Goal: Task Accomplishment & Management: Complete application form

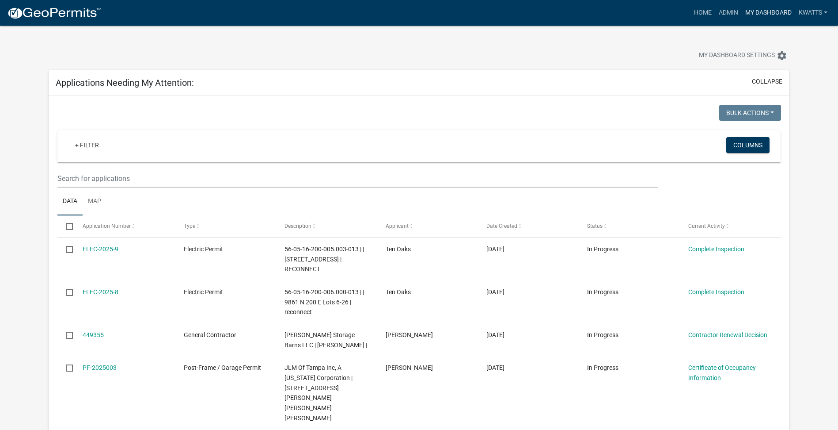
click at [757, 12] on link "My Dashboard" at bounding box center [768, 12] width 53 height 17
click at [724, 8] on link "Admin" at bounding box center [729, 12] width 27 height 17
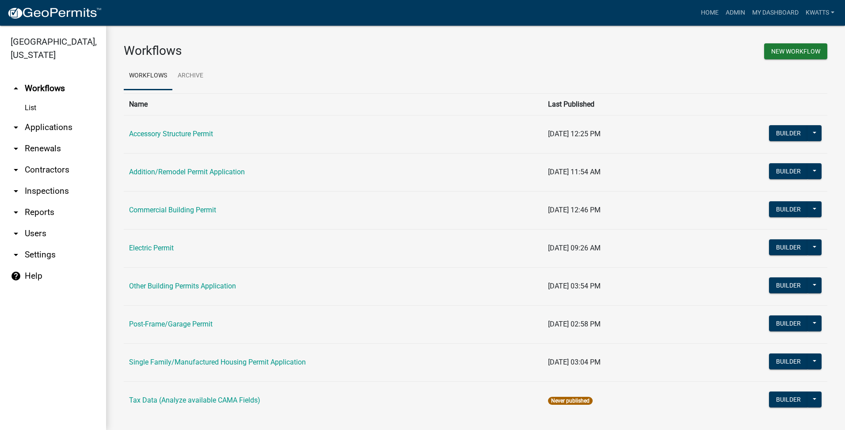
click at [34, 171] on link "arrow_drop_down Contractors" at bounding box center [53, 169] width 106 height 21
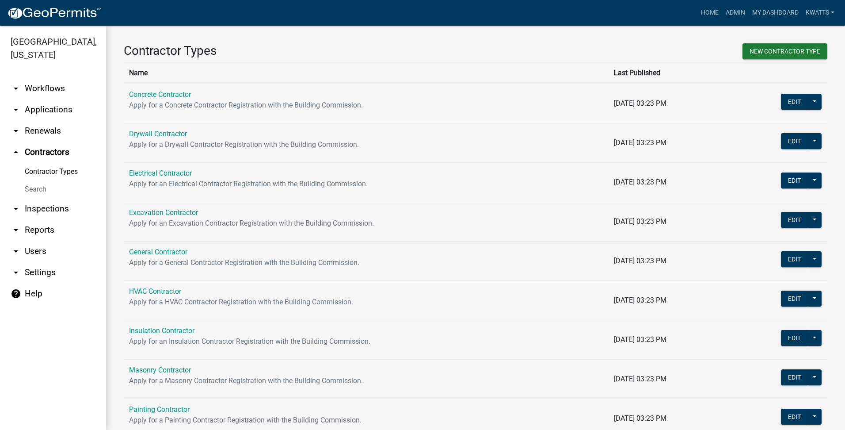
click at [33, 191] on link "Search" at bounding box center [53, 189] width 106 height 18
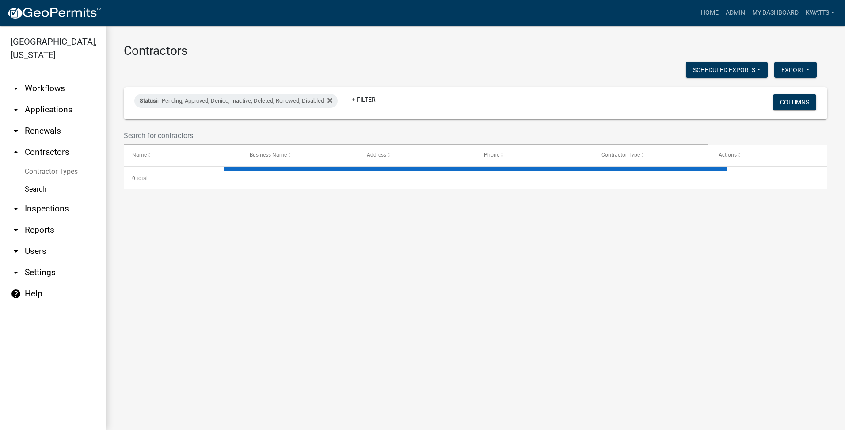
select select "3: 100"
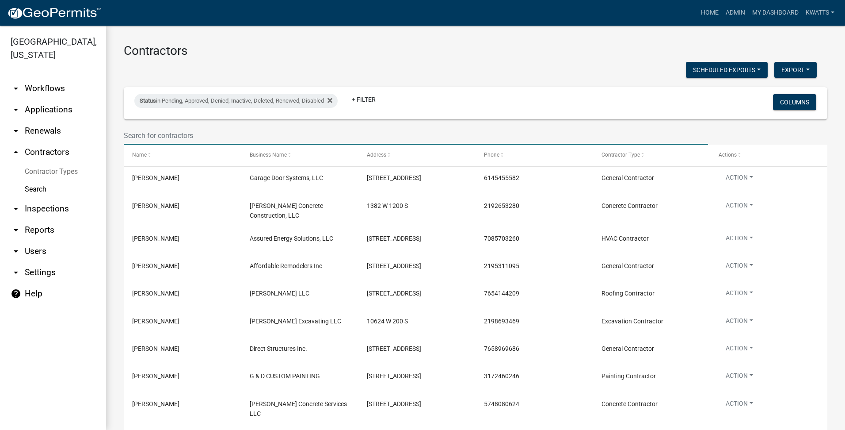
click at [164, 129] on input "text" at bounding box center [416, 135] width 584 height 18
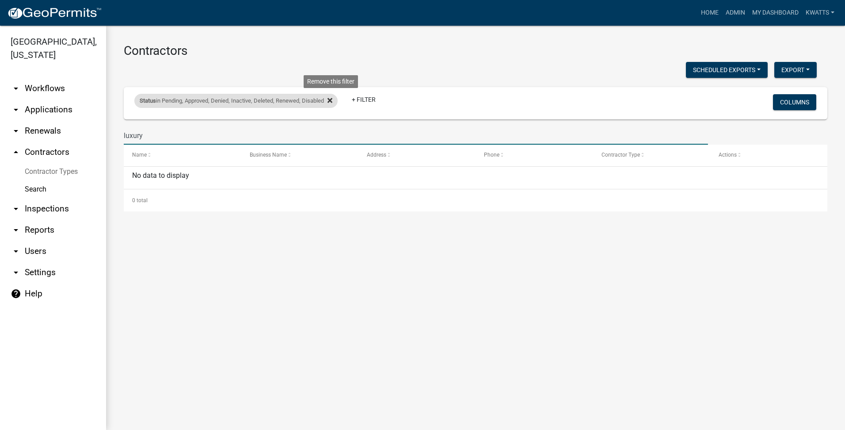
type input "luxury"
click at [331, 103] on icon at bounding box center [329, 100] width 5 height 7
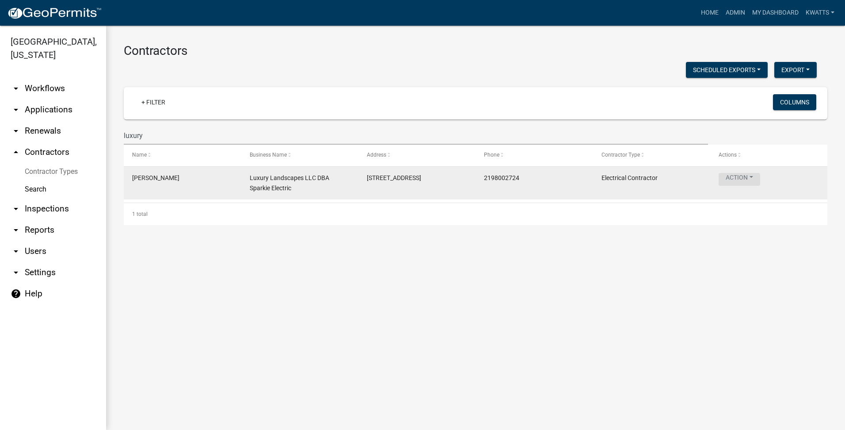
click at [731, 174] on button "Action" at bounding box center [740, 179] width 42 height 13
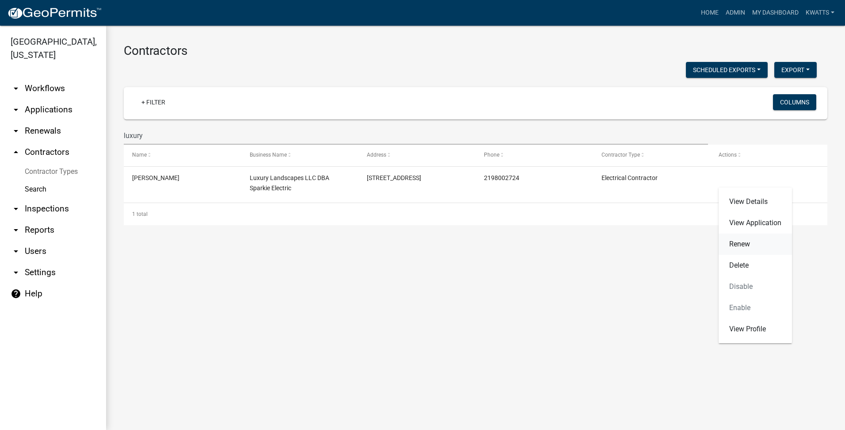
click at [757, 244] on link "Renew" at bounding box center [755, 243] width 73 height 21
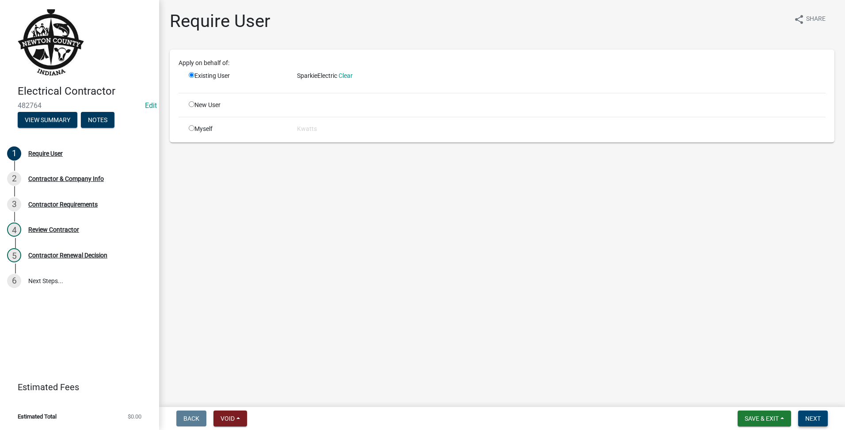
click at [816, 417] on span "Next" at bounding box center [812, 418] width 15 height 7
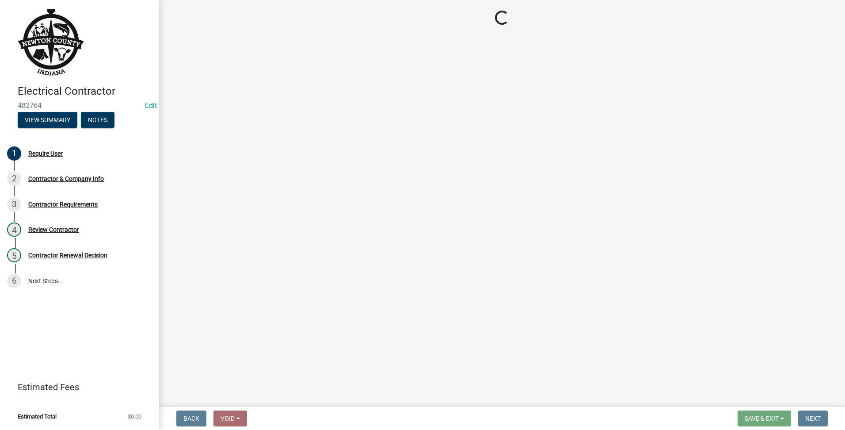
select select "IN"
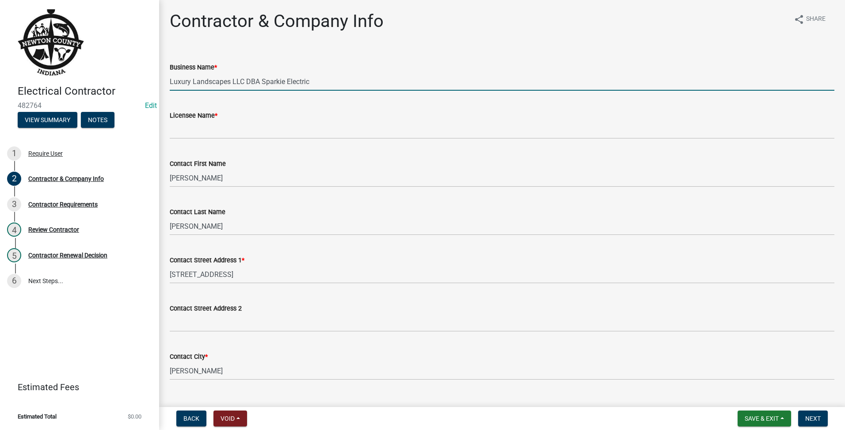
drag, startPoint x: 326, startPoint y: 84, endPoint x: 63, endPoint y: 95, distance: 263.6
click at [63, 95] on div "Electrical Contractor 482764 Edit View Summary Notes 1 Require User 2 Contracto…" at bounding box center [422, 215] width 845 height 430
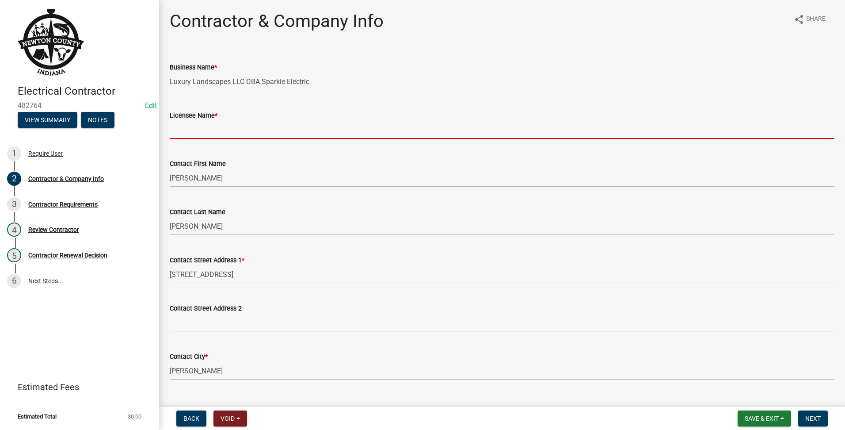
paste input "Luxury Landscapes LLC DBA Sparkie Electric"
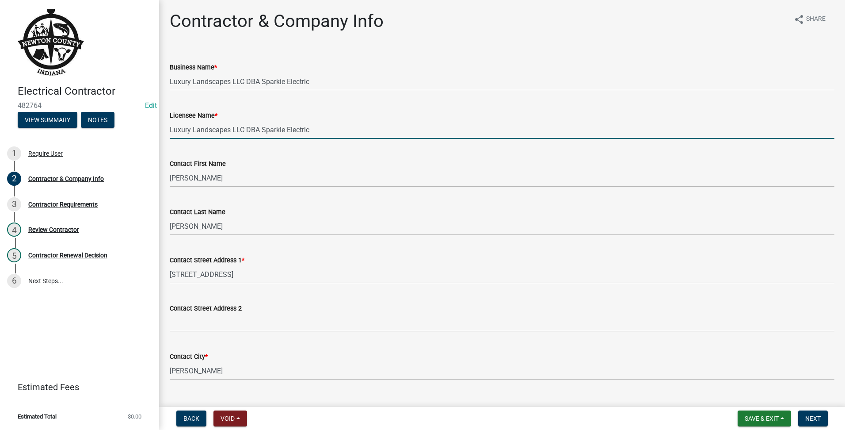
type input "Luxury Landscapes LLC DBA Sparkie Electric"
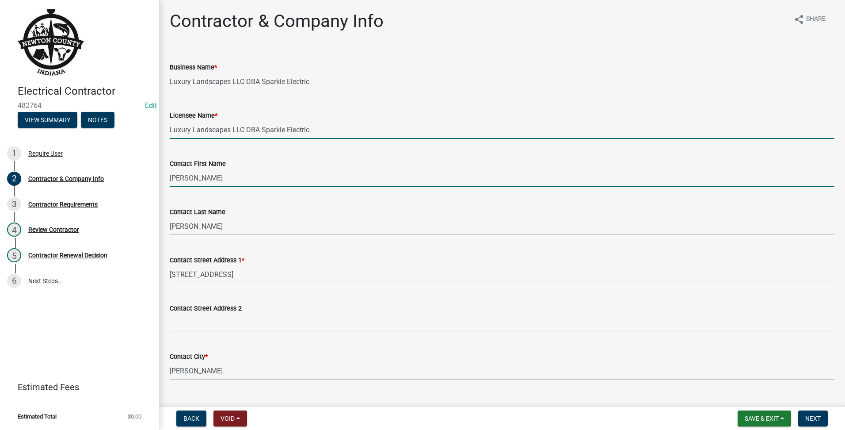
click at [254, 179] on input "Nick" at bounding box center [502, 178] width 665 height 18
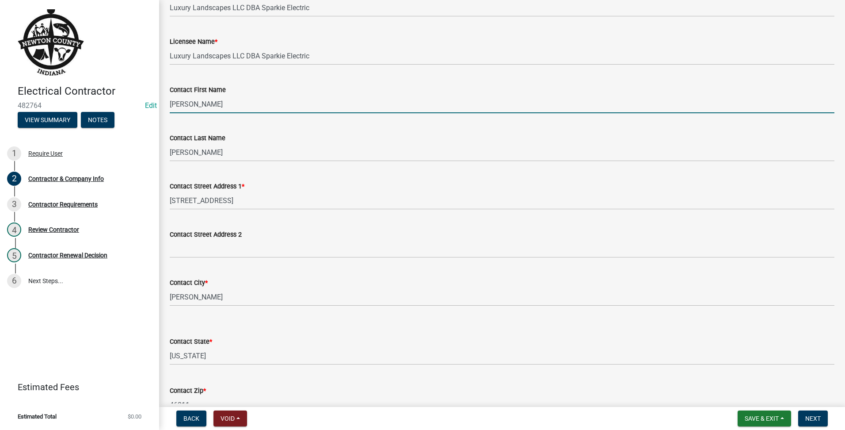
scroll to position [221, 0]
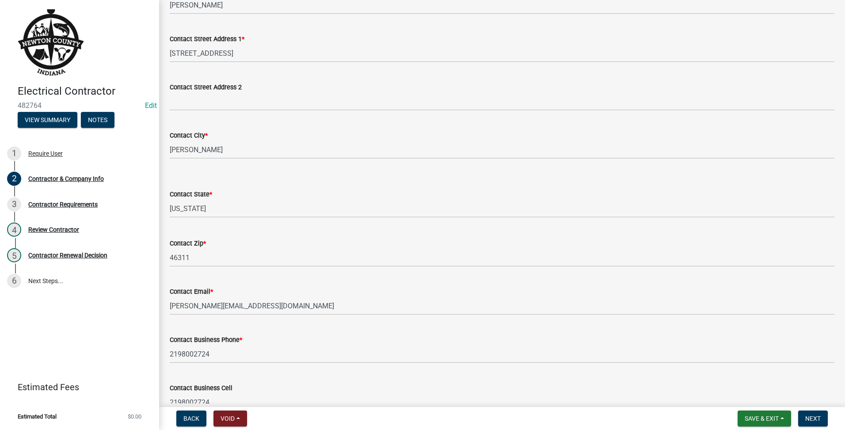
type input "Nicholas"
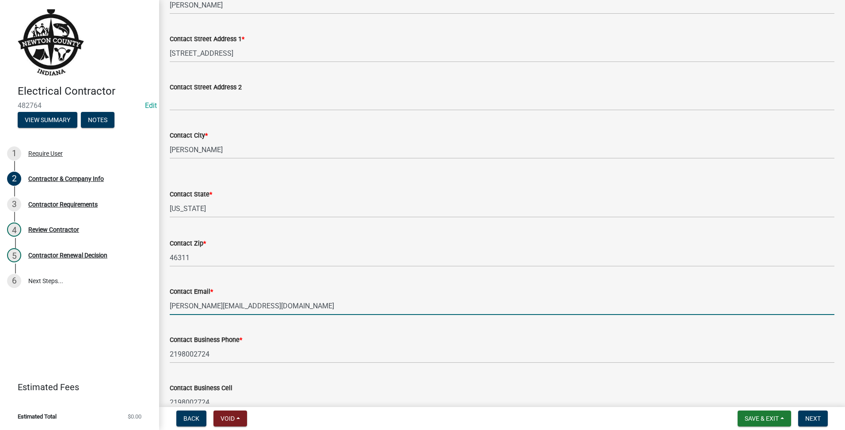
drag, startPoint x: 185, startPoint y: 306, endPoint x: 64, endPoint y: 312, distance: 121.2
click at [79, 307] on div "Electrical Contractor 482764 Edit View Summary Notes 1 Require User 2 Contracto…" at bounding box center [422, 215] width 845 height 430
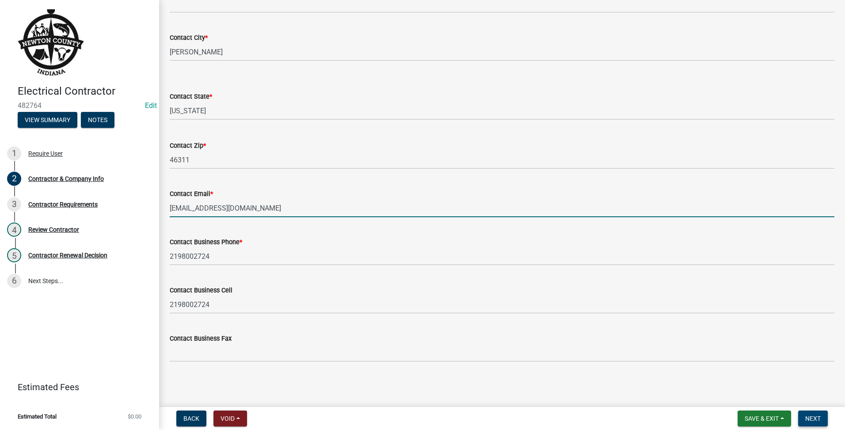
type input "info@sparkieelectric.com"
click at [814, 412] on button "Next" at bounding box center [813, 418] width 30 height 16
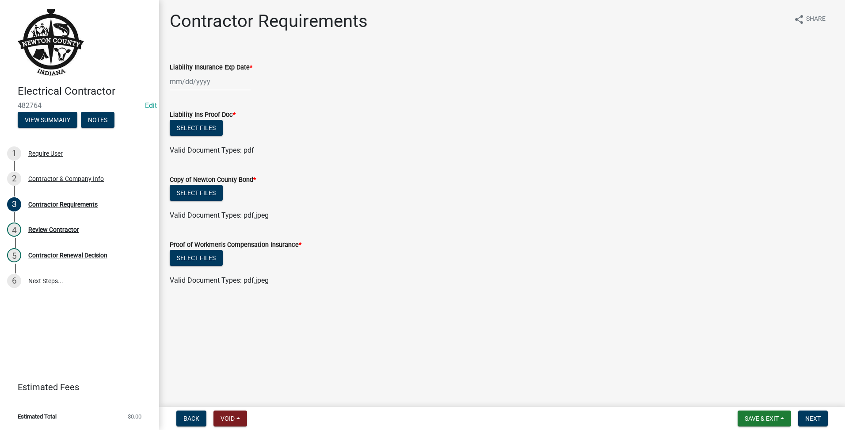
click at [202, 74] on div at bounding box center [210, 81] width 81 height 18
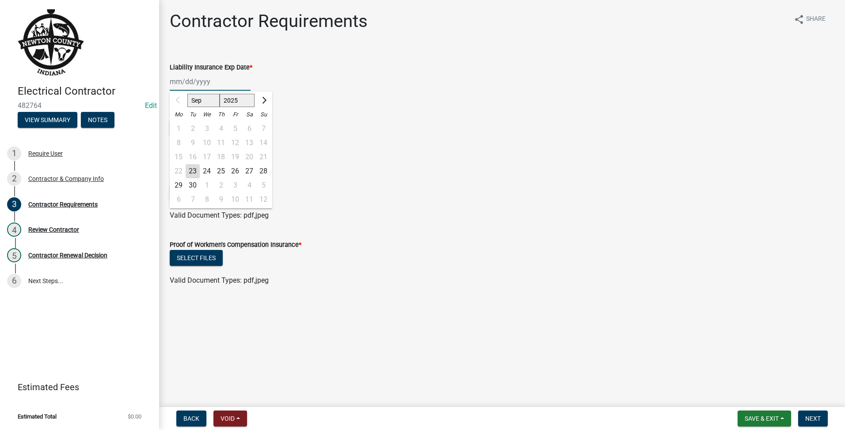
click at [199, 76] on input "Liability Insurance Exp Date *" at bounding box center [210, 81] width 81 height 18
type input "07/24/2026"
click at [406, 244] on div "Proof of Workmen's Compensation Insurance *" at bounding box center [502, 244] width 665 height 11
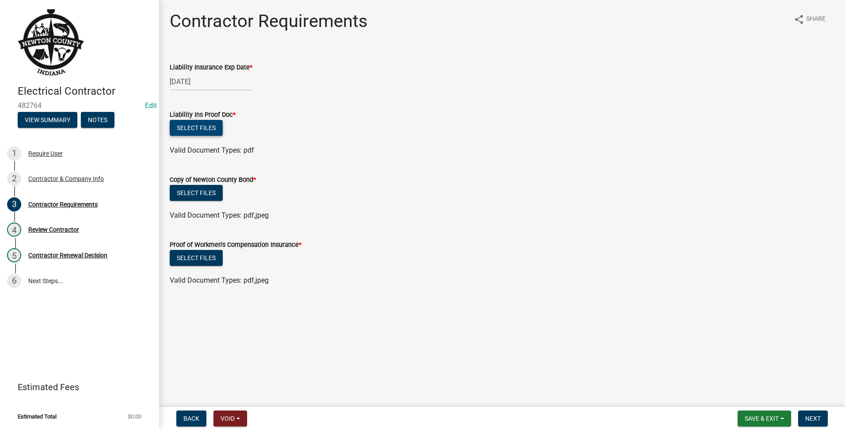
click at [204, 133] on button "Select files" at bounding box center [196, 128] width 53 height 16
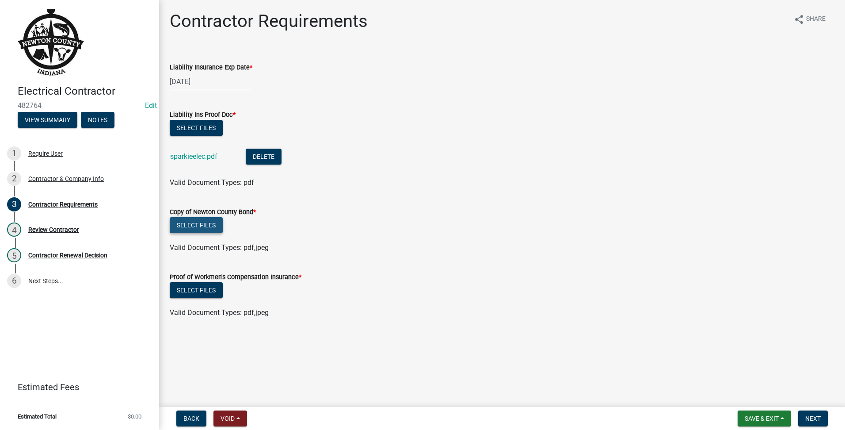
click at [189, 218] on button "Select files" at bounding box center [196, 225] width 53 height 16
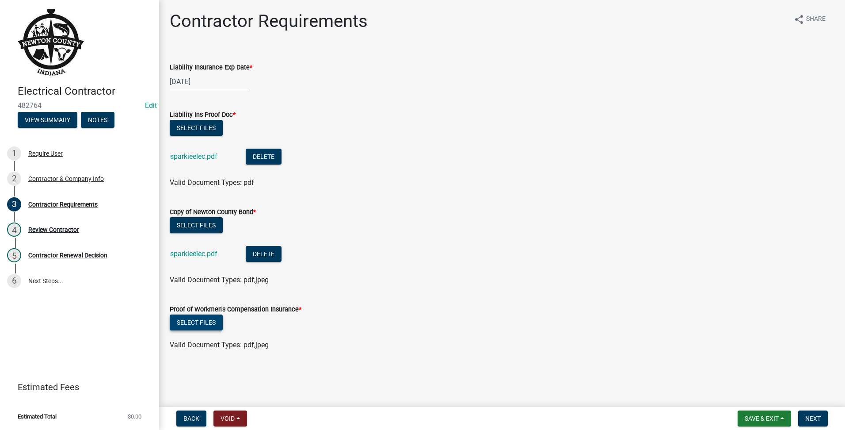
click at [196, 327] on button "Select files" at bounding box center [196, 322] width 53 height 16
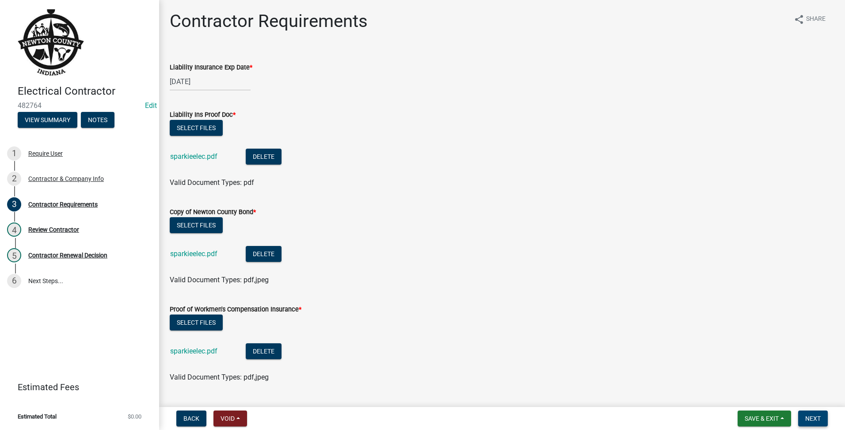
click at [815, 418] on span "Next" at bounding box center [812, 418] width 15 height 7
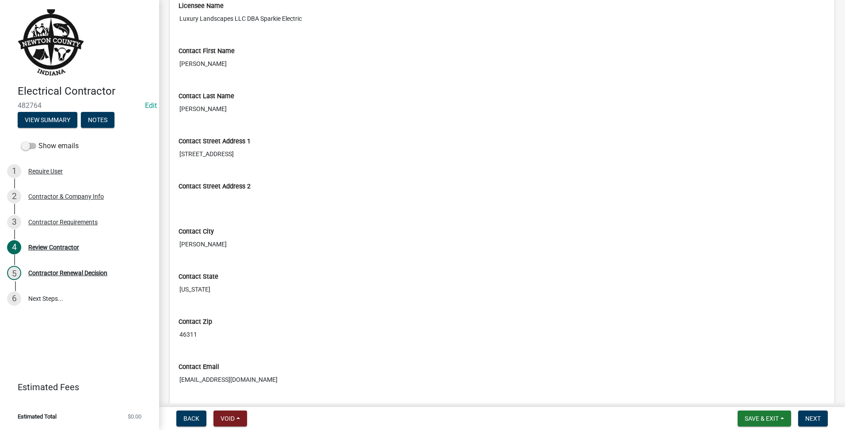
scroll to position [551, 0]
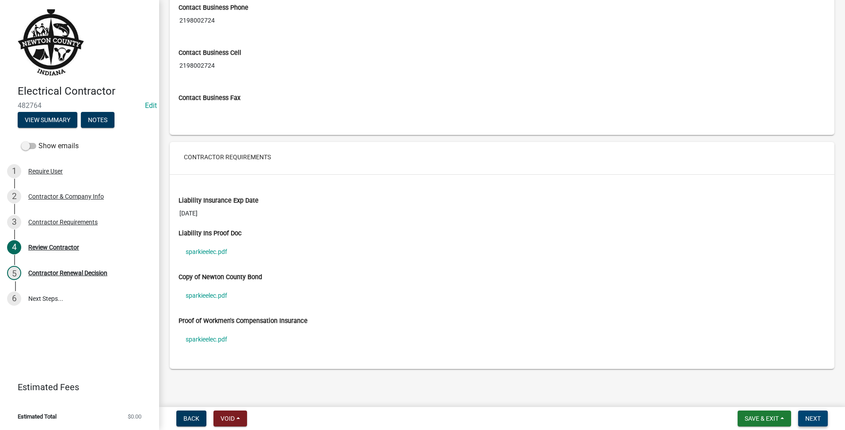
click at [808, 420] on span "Next" at bounding box center [812, 418] width 15 height 7
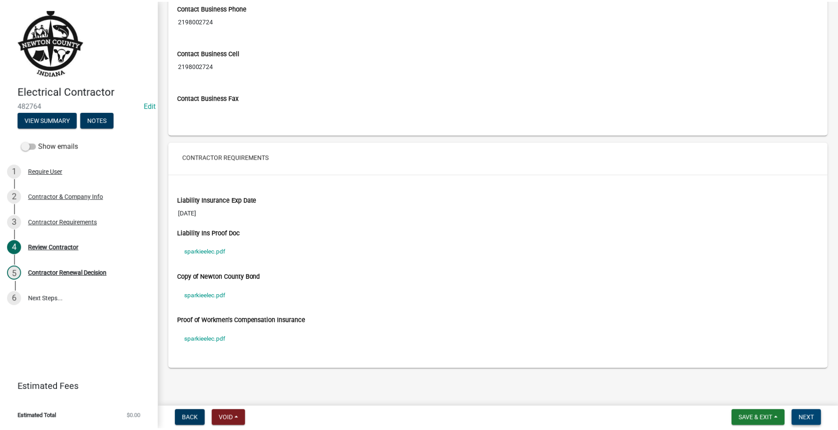
scroll to position [0, 0]
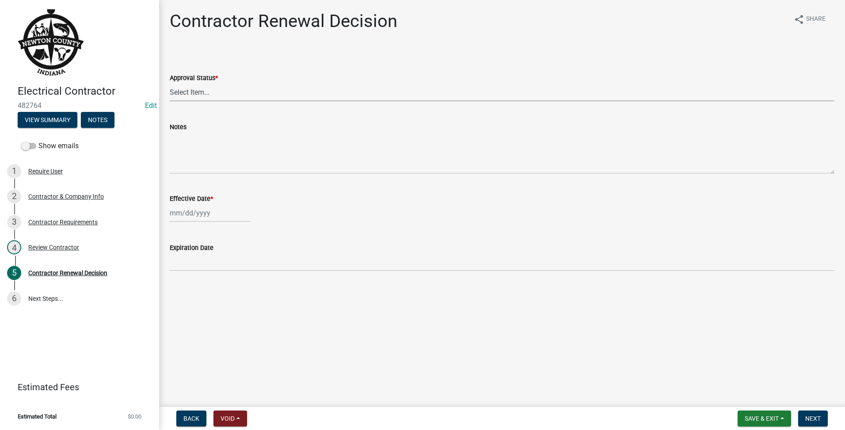
click at [191, 94] on select "Select Item... Approved Denied" at bounding box center [502, 92] width 665 height 18
click at [170, 83] on select "Select Item... Approved Denied" at bounding box center [502, 92] width 665 height 18
select select "30db8998-795d-4bbe-8e49-f1ade8865815"
select select "9"
select select "2025"
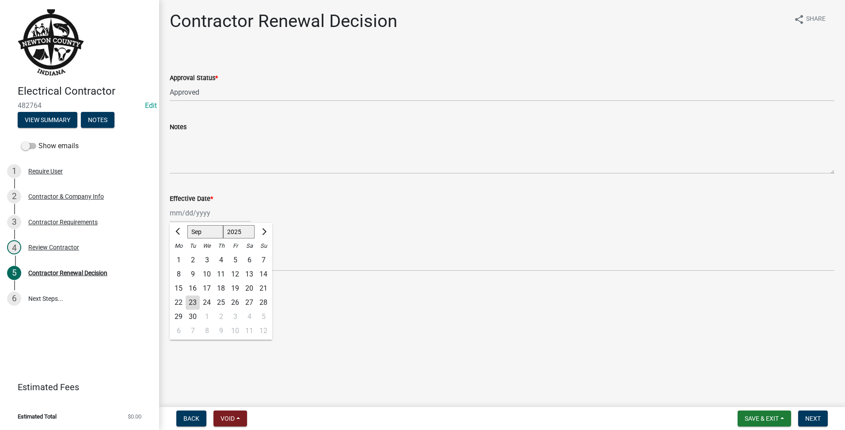
click at [209, 213] on div "Jan Feb Mar Apr May Jun Jul Aug Sep Oct Nov Dec 1525 1526 1527 1528 1529 1530 1…" at bounding box center [210, 213] width 81 height 18
click at [194, 298] on div "23" at bounding box center [193, 302] width 14 height 14
type input "[DATE]"
click at [821, 410] on button "Next" at bounding box center [813, 418] width 30 height 16
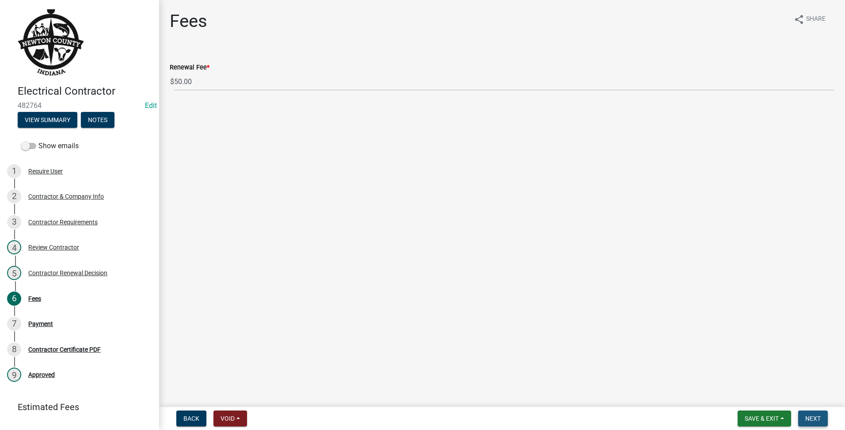
click at [818, 413] on button "Next" at bounding box center [813, 418] width 30 height 16
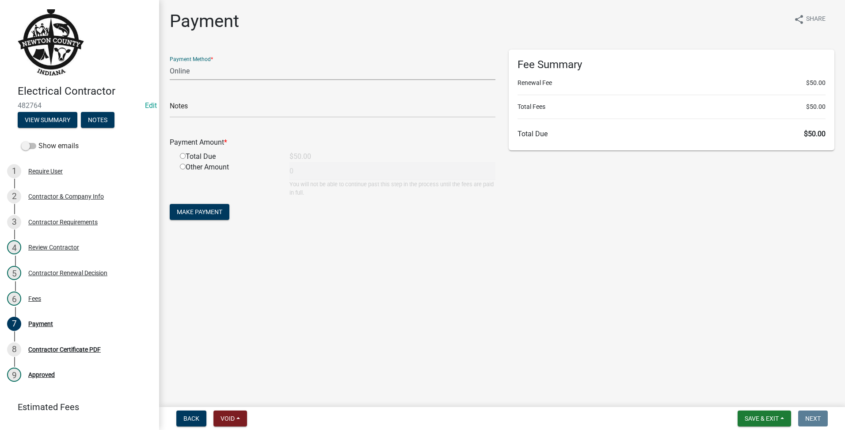
click at [271, 68] on select "Credit Card POS Check Cash Online" at bounding box center [333, 71] width 326 height 18
click at [170, 62] on select "Credit Card POS Check Cash Online" at bounding box center [333, 71] width 326 height 18
click at [249, 111] on input "text" at bounding box center [333, 108] width 326 height 18
click at [260, 80] on select "Credit Card POS Check Cash Online" at bounding box center [333, 71] width 326 height 18
select select "1: 0"
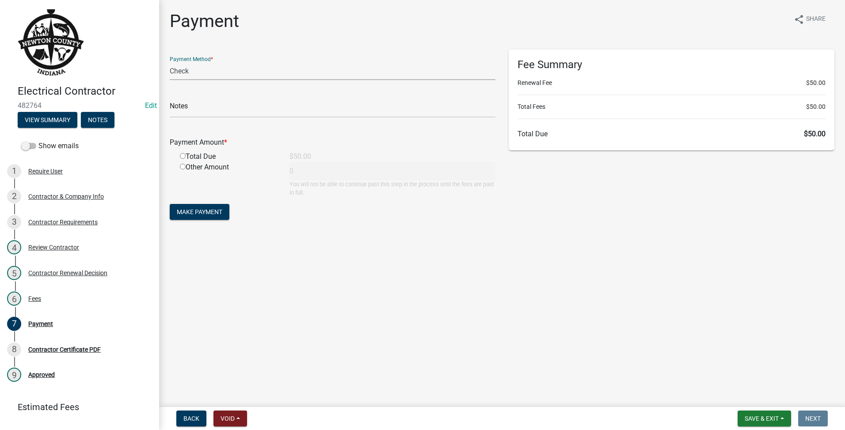
click at [170, 62] on select "Credit Card POS Check Cash Online" at bounding box center [333, 71] width 326 height 18
click at [249, 97] on div "Check #" at bounding box center [333, 102] width 326 height 30
click at [231, 121] on form "Payment Method * Credit Card POS Check Cash Online Check # Payment Amount * Tot…" at bounding box center [333, 135] width 326 height 172
click at [239, 108] on input "text" at bounding box center [333, 108] width 326 height 18
type input "1005"
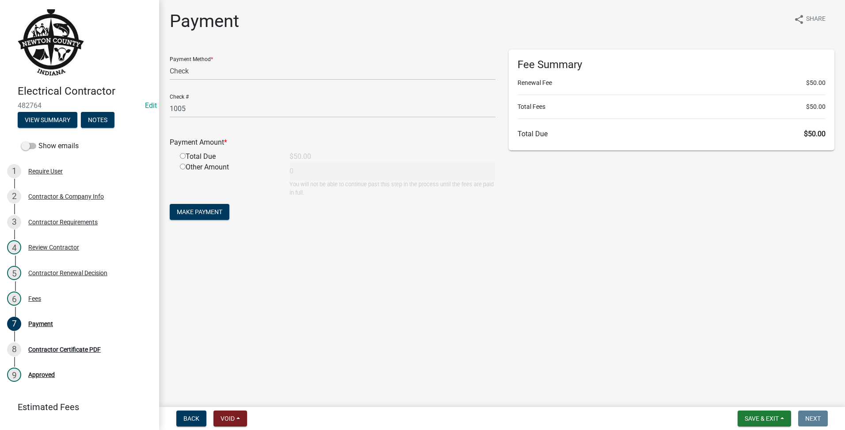
click at [182, 155] on input "radio" at bounding box center [183, 156] width 6 height 6
radio input "true"
type input "50"
click at [189, 209] on span "Make Payment" at bounding box center [200, 211] width 46 height 7
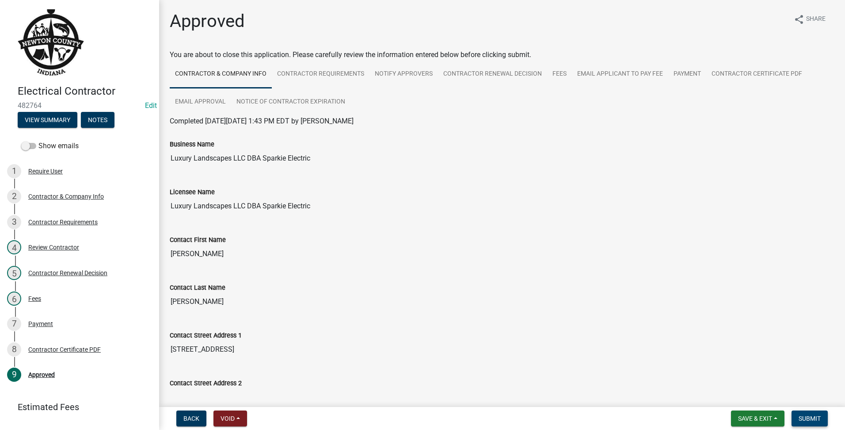
click at [814, 415] on span "Submit" at bounding box center [810, 418] width 22 height 7
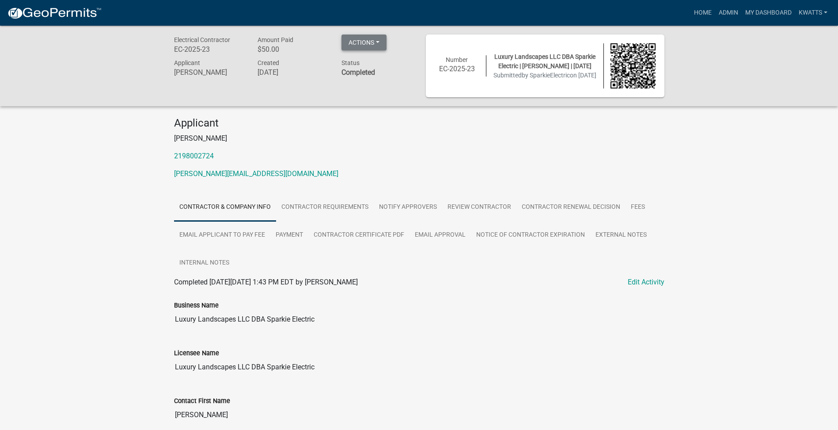
click at [361, 38] on button "Actions" at bounding box center [364, 42] width 45 height 16
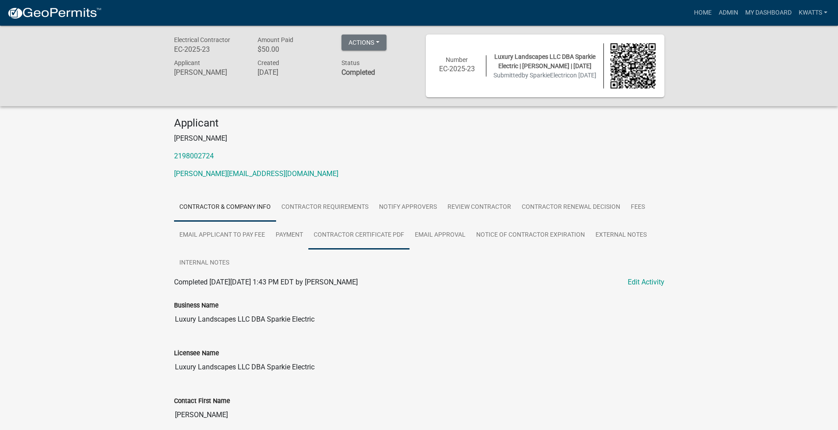
click at [352, 238] on link "Contractor Certificate PDF" at bounding box center [358, 235] width 101 height 28
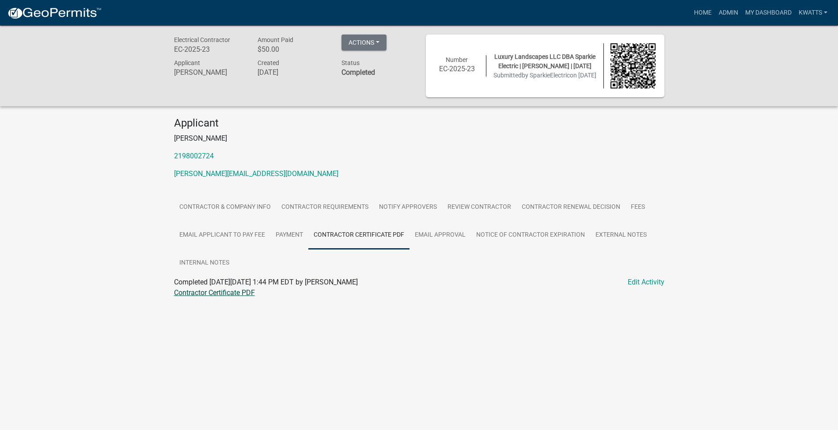
click at [234, 293] on link "Contractor Certificate PDF" at bounding box center [214, 292] width 81 height 8
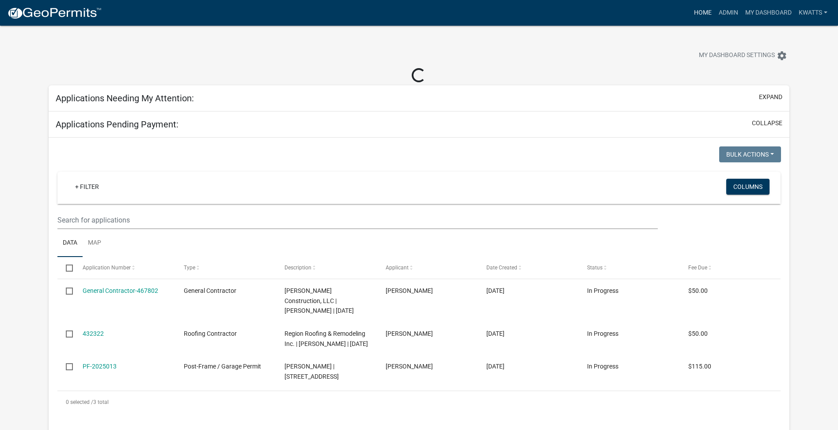
click at [694, 15] on link "Home" at bounding box center [703, 12] width 25 height 17
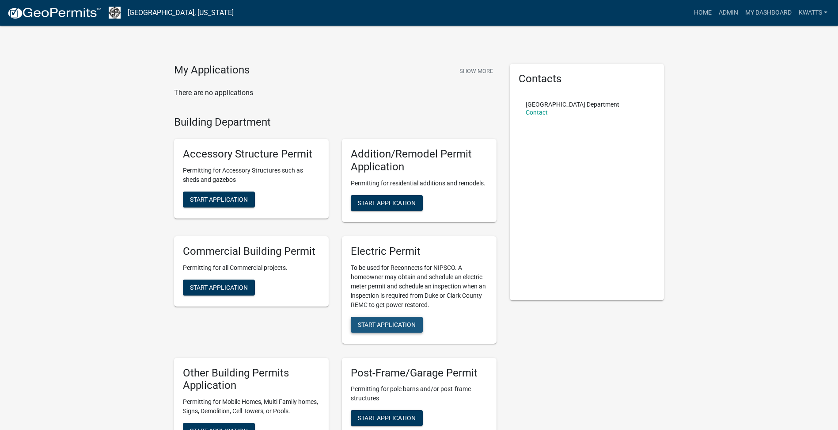
click at [366, 318] on button "Start Application" at bounding box center [387, 324] width 72 height 16
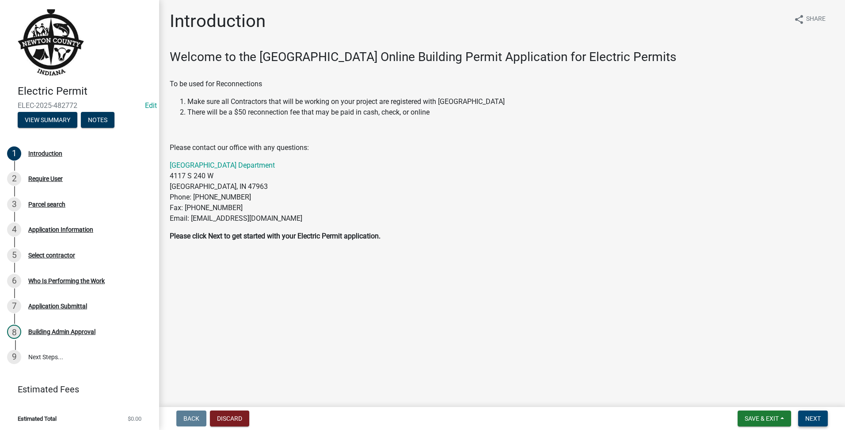
click at [811, 417] on span "Next" at bounding box center [812, 418] width 15 height 7
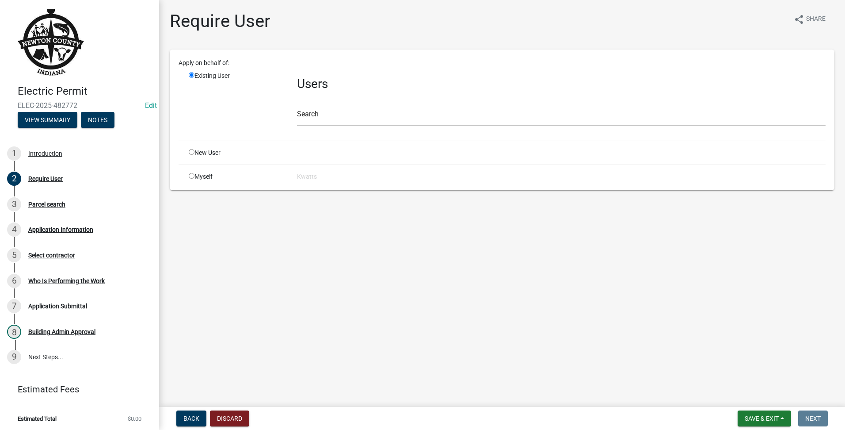
click at [196, 150] on div "New User" at bounding box center [236, 152] width 108 height 9
click at [190, 150] on input "radio" at bounding box center [192, 152] width 6 height 6
radio input "true"
radio input "false"
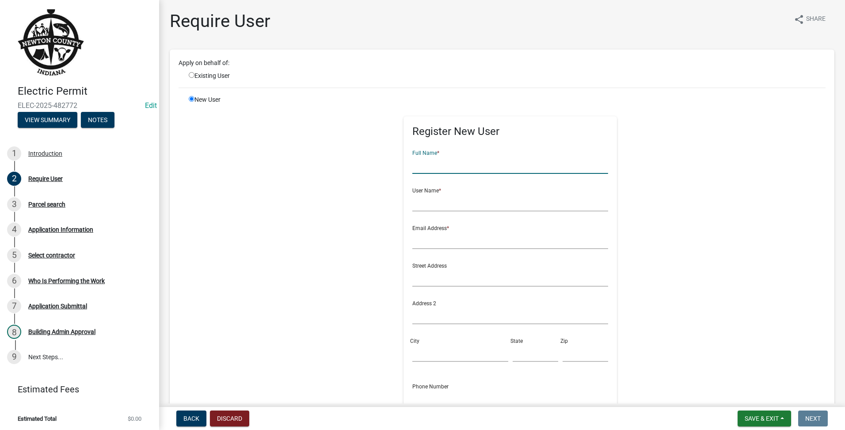
click at [412, 162] on input "text" at bounding box center [510, 165] width 196 height 18
click at [425, 165] on input "text" at bounding box center [510, 165] width 196 height 18
type input "[PERSON_NAME]"
type input "sayersrich"
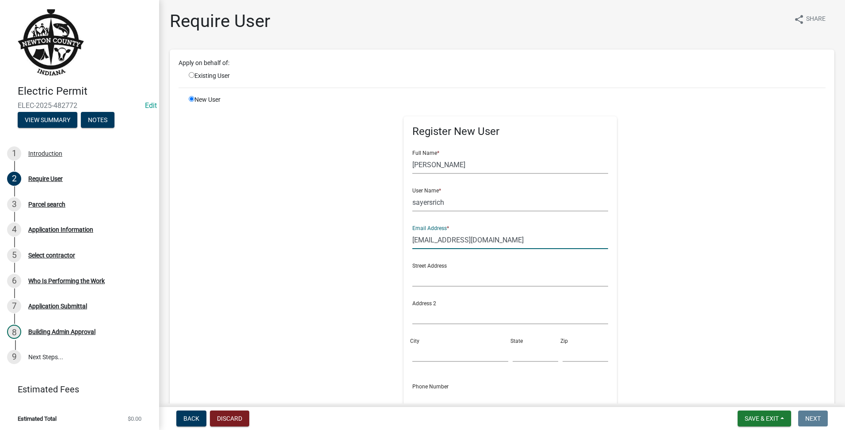
type input "[EMAIL_ADDRESS][DOMAIN_NAME]"
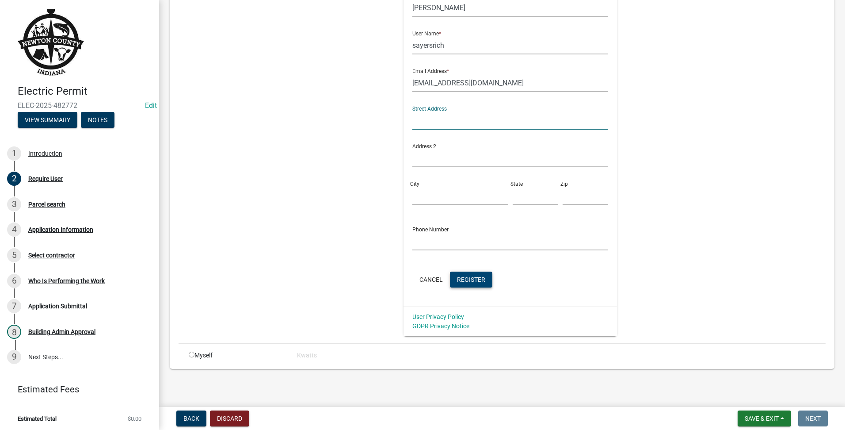
click at [470, 274] on button "Register" at bounding box center [471, 279] width 42 height 16
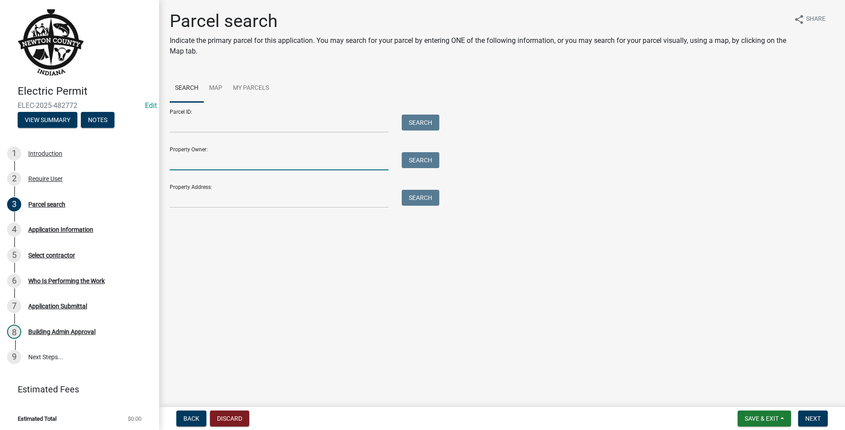
click at [184, 159] on input "Property Owner:" at bounding box center [279, 161] width 219 height 18
click at [172, 188] on div "Property Address: Search" at bounding box center [302, 192] width 265 height 30
click at [175, 193] on input "Property Address:" at bounding box center [279, 199] width 219 height 18
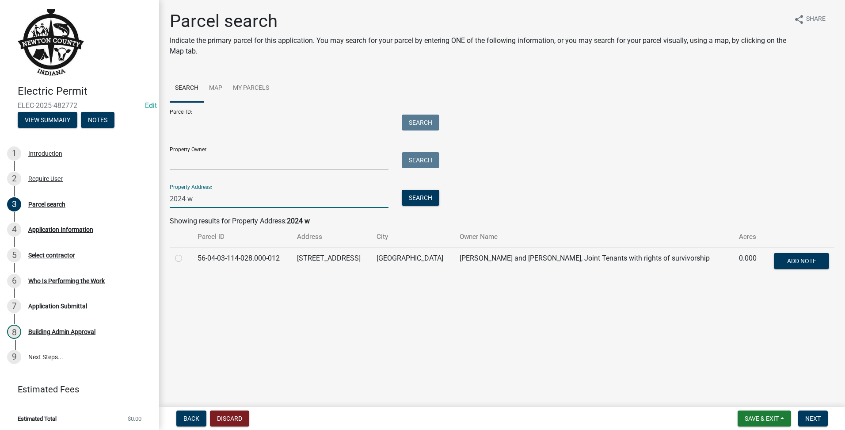
type input "2024 w"
click at [186, 253] on label at bounding box center [186, 253] width 0 height 0
click at [186, 259] on input "radio" at bounding box center [189, 256] width 6 height 6
radio input "true"
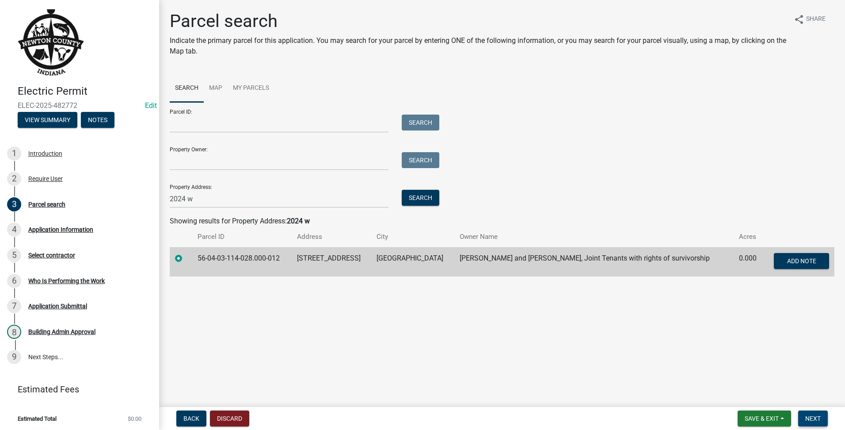
click at [811, 420] on span "Next" at bounding box center [812, 418] width 15 height 7
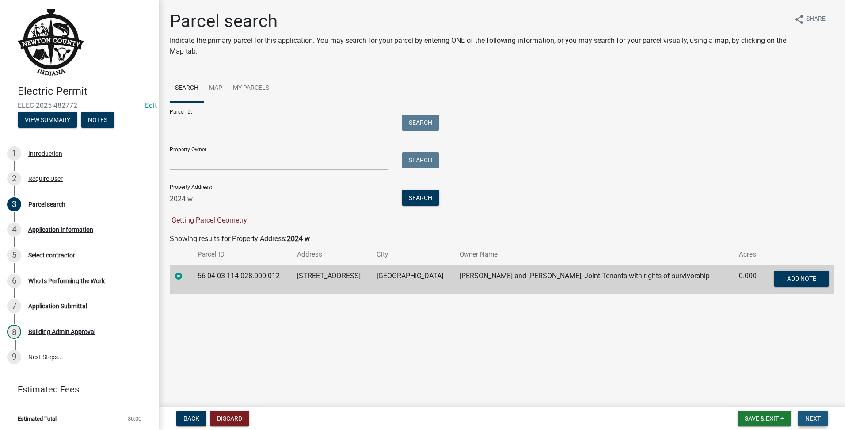
click at [819, 416] on span "Next" at bounding box center [812, 418] width 15 height 7
click at [808, 411] on button "Next" at bounding box center [813, 418] width 30 height 16
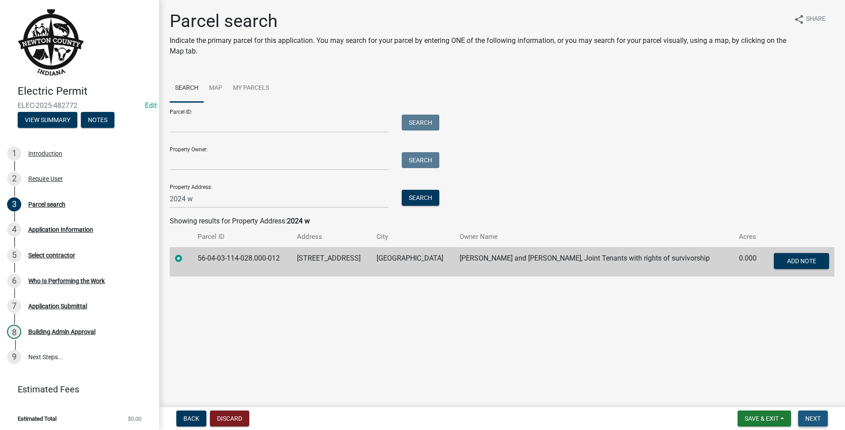
click at [808, 411] on button "Next" at bounding box center [813, 418] width 30 height 16
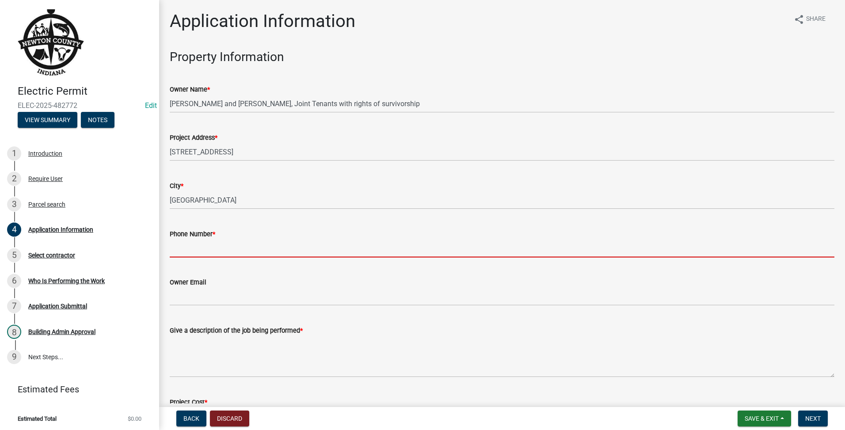
click at [242, 243] on input "Phone Number *" at bounding box center [502, 248] width 665 height 18
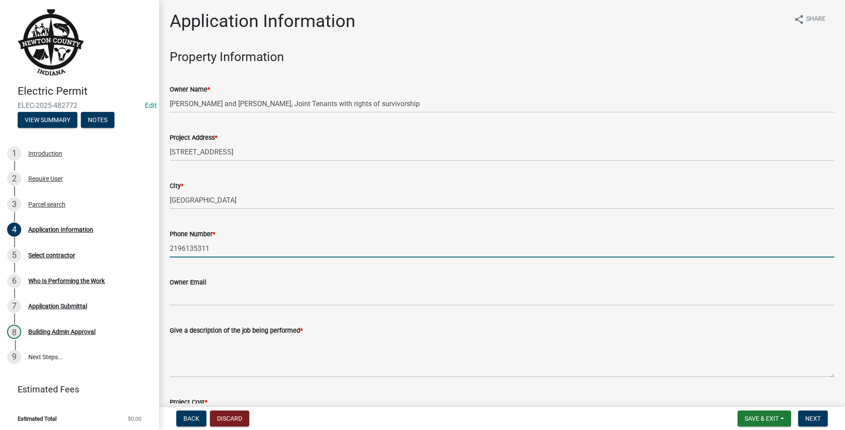
scroll to position [221, 0]
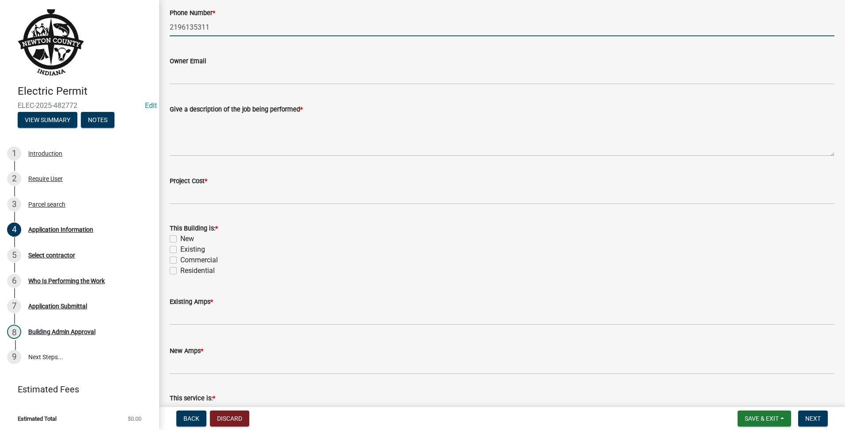
type input "2196135311"
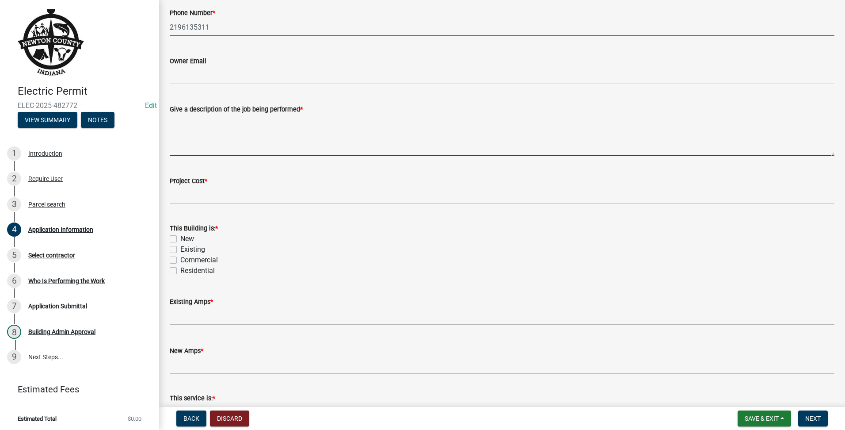
click at [435, 128] on textarea "Give a description of the job being performed *" at bounding box center [502, 135] width 665 height 42
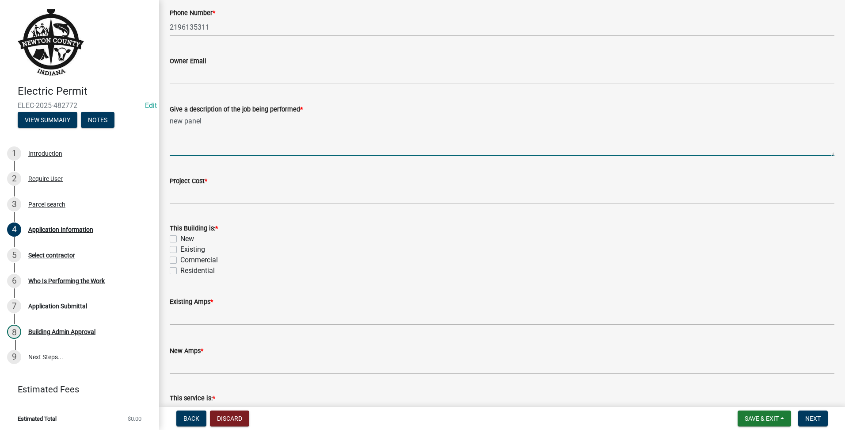
type textarea "new panel"
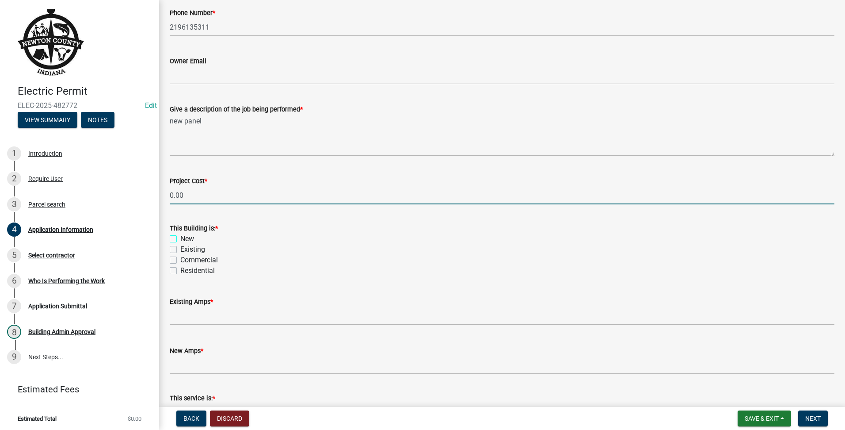
type input "0"
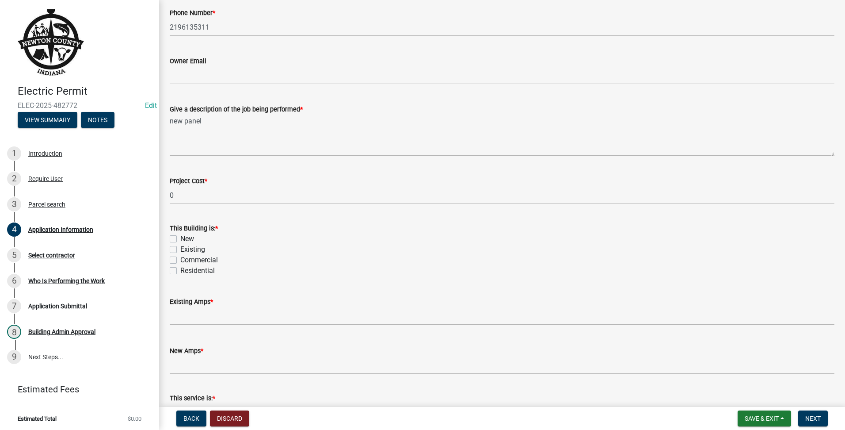
click at [180, 251] on label "Existing" at bounding box center [192, 249] width 25 height 11
click at [180, 250] on input "Existing" at bounding box center [183, 247] width 6 height 6
checkbox input "true"
checkbox input "false"
checkbox input "true"
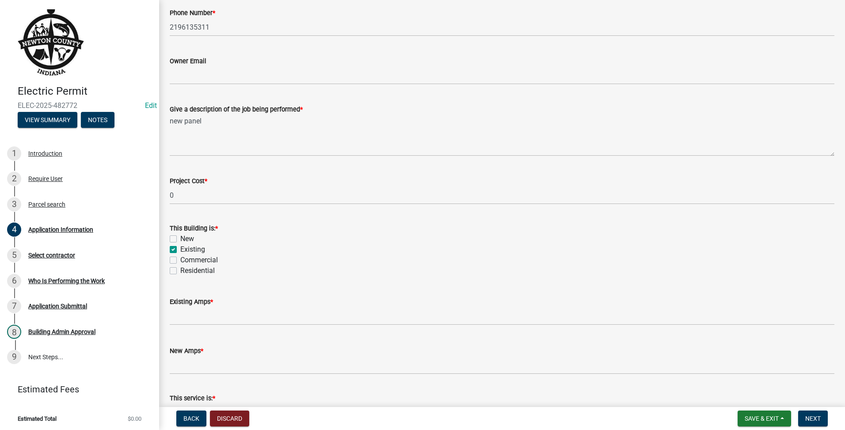
checkbox input "false"
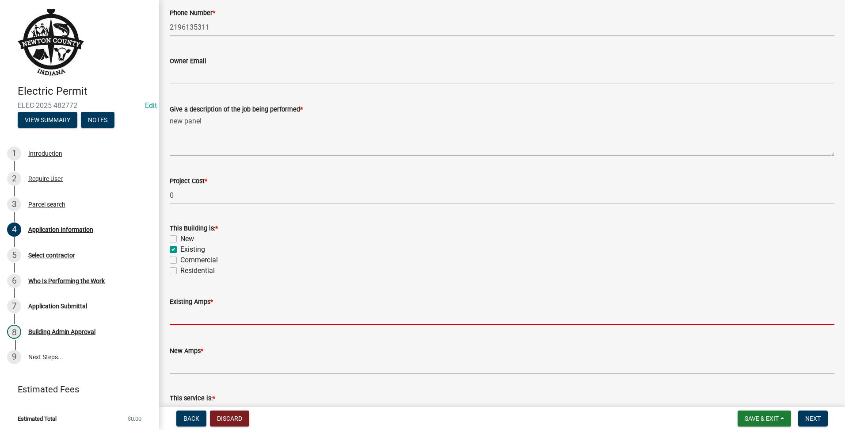
click at [216, 323] on input "text" at bounding box center [502, 316] width 665 height 18
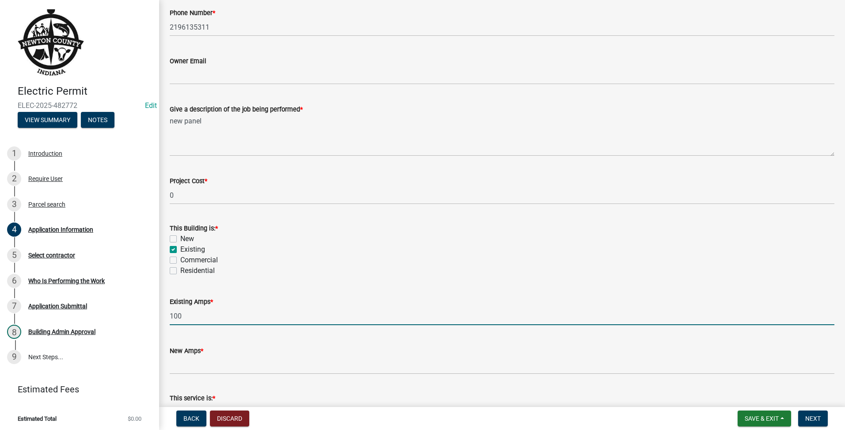
type input "100"
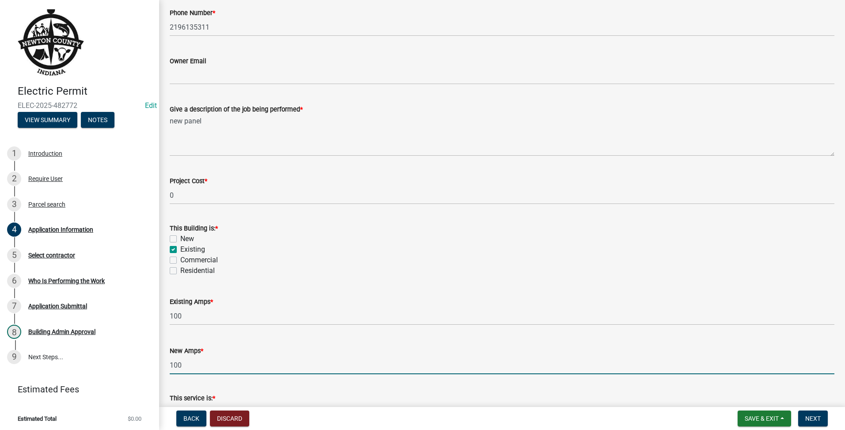
type input "100"
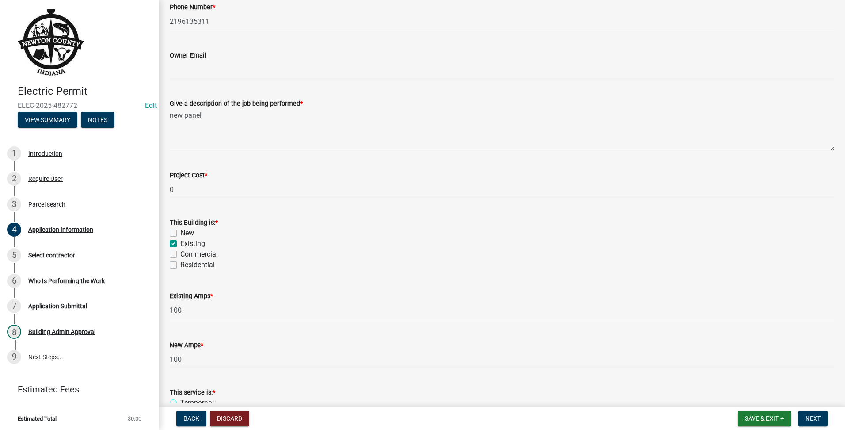
scroll to position [448, 0]
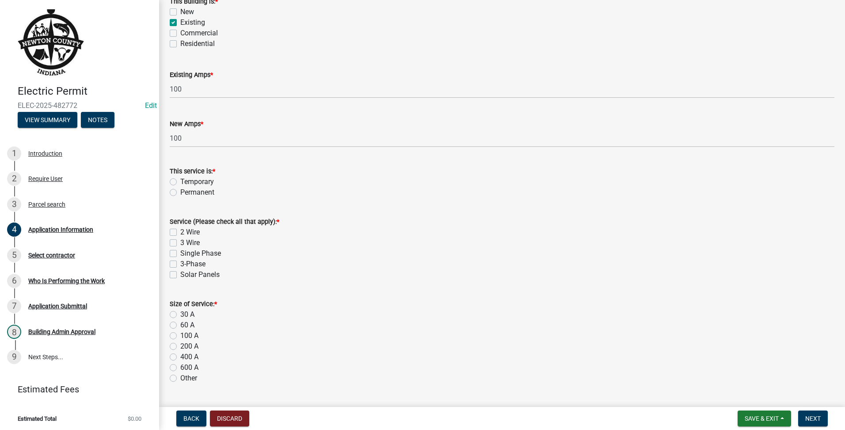
click at [177, 193] on div "Permanent" at bounding box center [502, 192] width 665 height 11
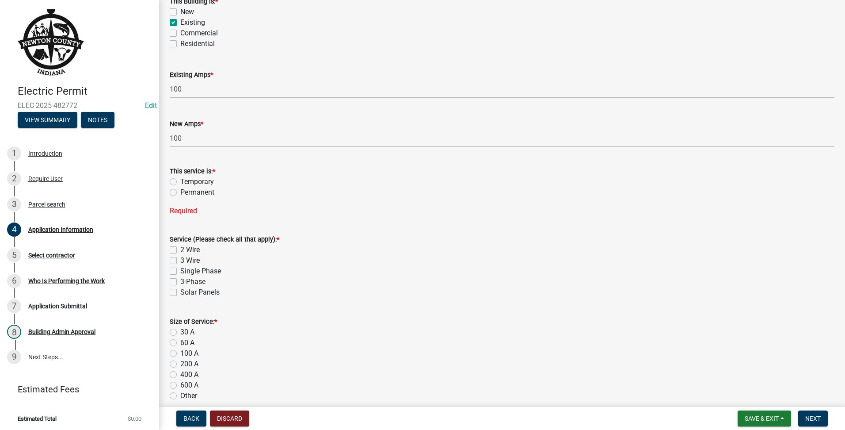
click at [180, 192] on label "Permanent" at bounding box center [197, 192] width 34 height 11
click at [180, 192] on input "Permanent" at bounding box center [183, 190] width 6 height 6
radio input "true"
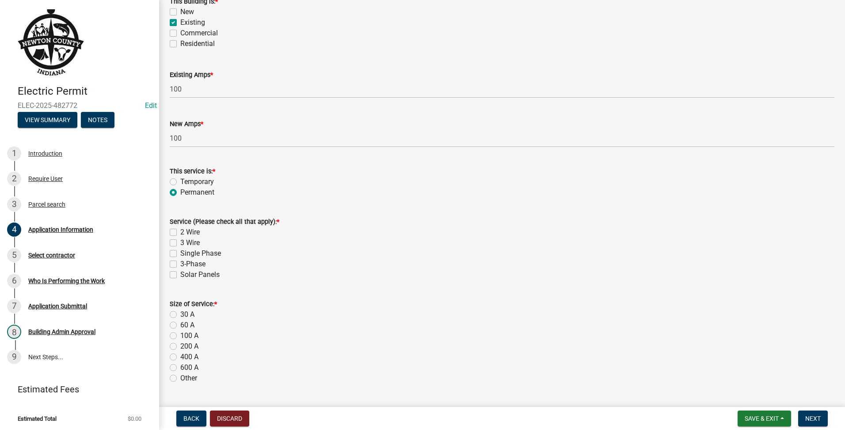
click at [180, 231] on label "2 Wire" at bounding box center [189, 232] width 19 height 11
click at [180, 231] on input "2 Wire" at bounding box center [183, 230] width 6 height 6
checkbox input "true"
checkbox input "false"
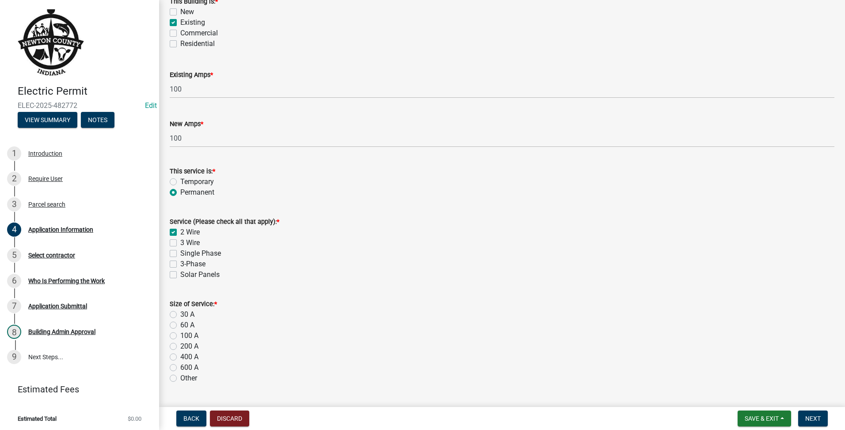
checkbox input "false"
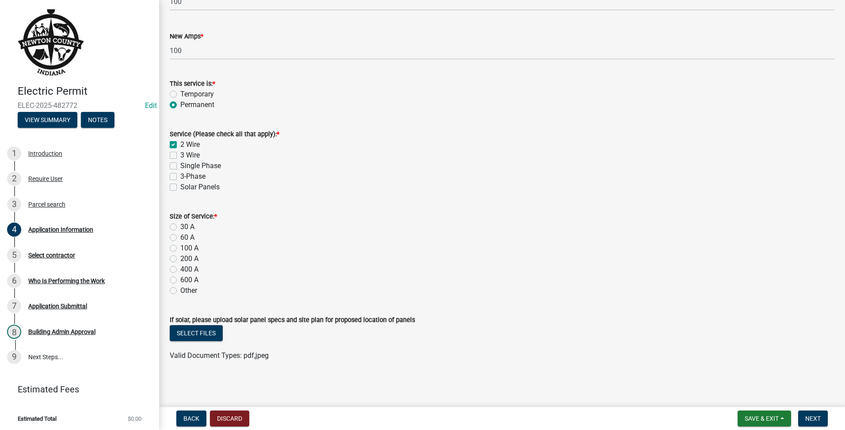
click at [175, 247] on div "100 A" at bounding box center [502, 248] width 665 height 11
click at [180, 247] on label "100 A" at bounding box center [189, 248] width 18 height 11
click at [180, 247] on input "100 A" at bounding box center [183, 246] width 6 height 6
radio input "true"
click at [811, 423] on button "Next" at bounding box center [813, 418] width 30 height 16
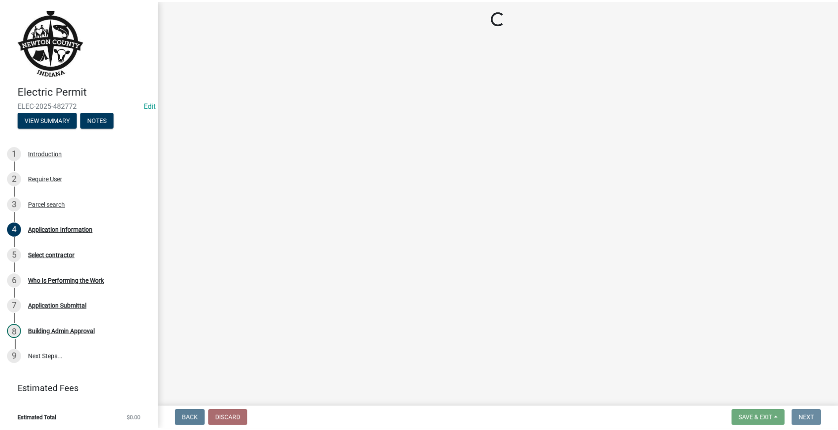
scroll to position [0, 0]
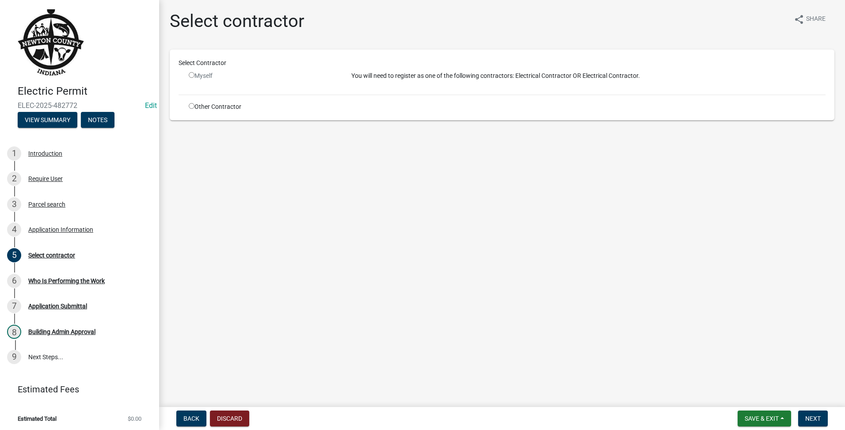
click at [182, 109] on div "Select Contractor Myself You will need to register as one of the following cont…" at bounding box center [502, 84] width 647 height 53
click at [189, 82] on div "Myself" at bounding box center [263, 79] width 163 height 16
click at [189, 73] on input "radio" at bounding box center [192, 75] width 6 height 6
click at [190, 77] on input "radio" at bounding box center [192, 75] width 6 height 6
click at [192, 75] on input "radio" at bounding box center [192, 75] width 6 height 6
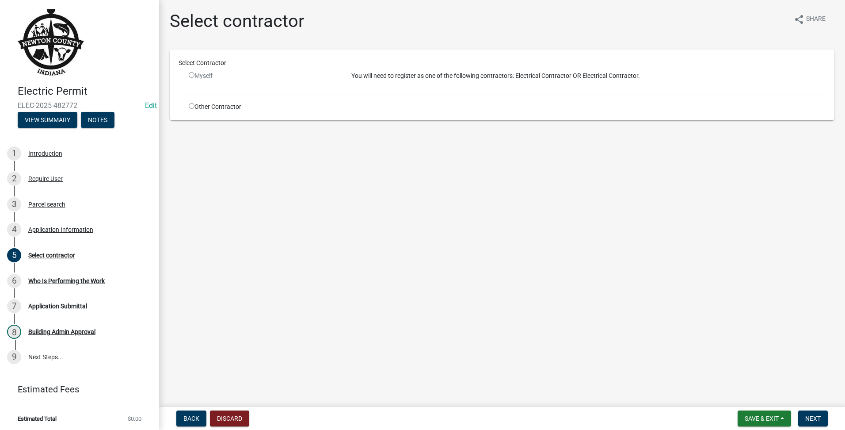
click at [194, 76] on input "radio" at bounding box center [192, 75] width 6 height 6
click at [190, 76] on input "radio" at bounding box center [192, 75] width 6 height 6
radio input "false"
click at [194, 103] on input "radio" at bounding box center [192, 106] width 6 height 6
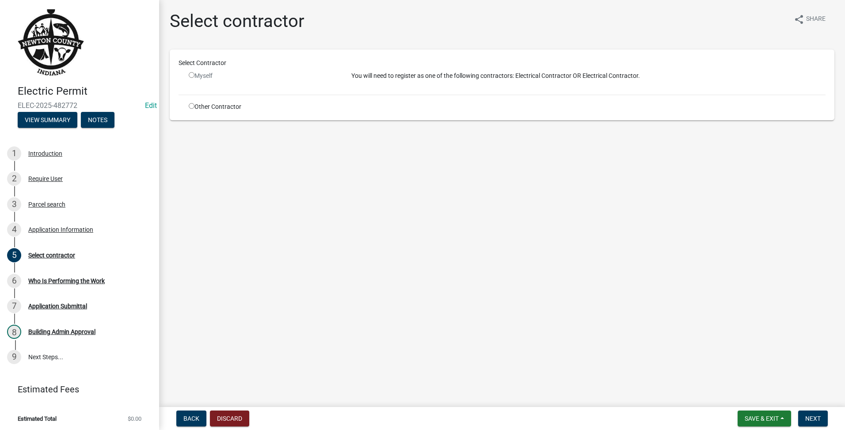
radio input "true"
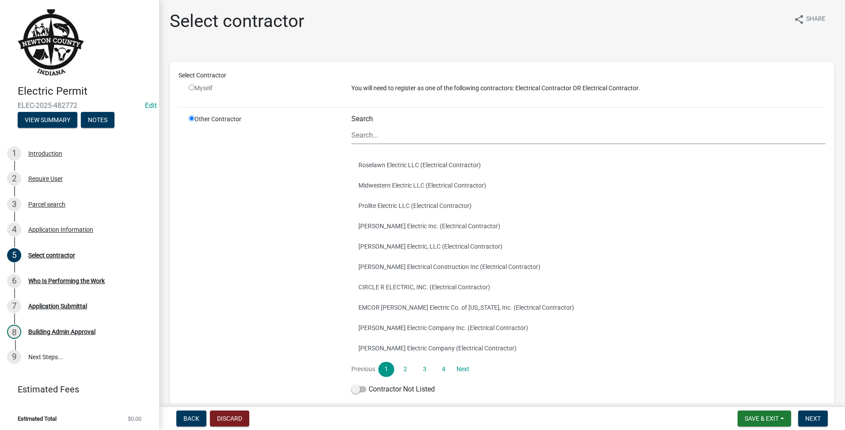
click at [194, 85] on input "radio" at bounding box center [192, 87] width 6 height 6
radio input "false"
radio input "true"
click at [191, 85] on input "radio" at bounding box center [192, 87] width 6 height 6
radio input "false"
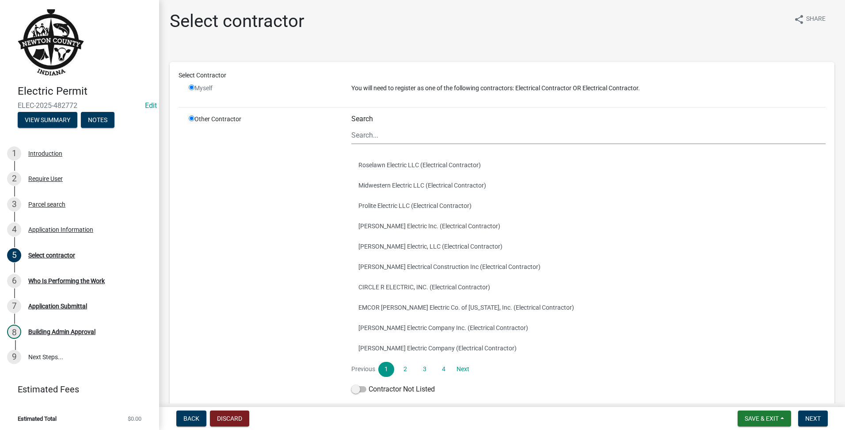
radio input "true"
click at [357, 388] on span at bounding box center [358, 389] width 15 height 6
click at [369, 384] on input "Contractor Not Listed" at bounding box center [369, 384] width 0 height 0
click at [816, 426] on button "Next" at bounding box center [813, 418] width 30 height 16
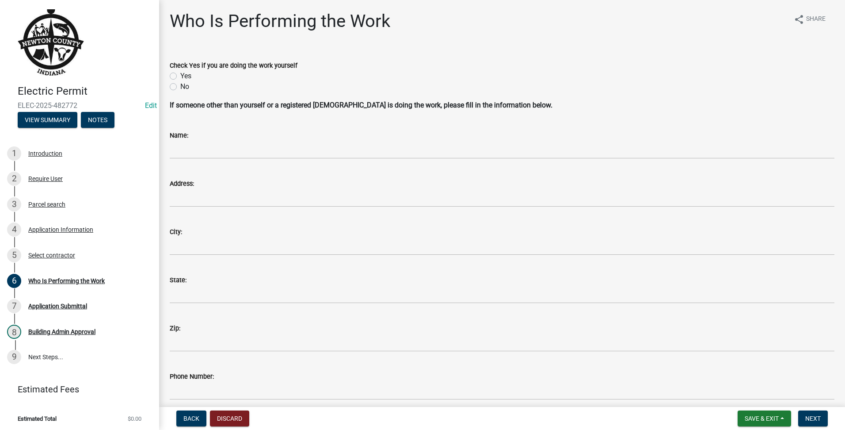
click at [180, 74] on label "Yes" at bounding box center [185, 76] width 11 height 11
click at [180, 74] on input "Yes" at bounding box center [183, 74] width 6 height 6
radio input "true"
click at [808, 420] on span "Next" at bounding box center [812, 418] width 15 height 7
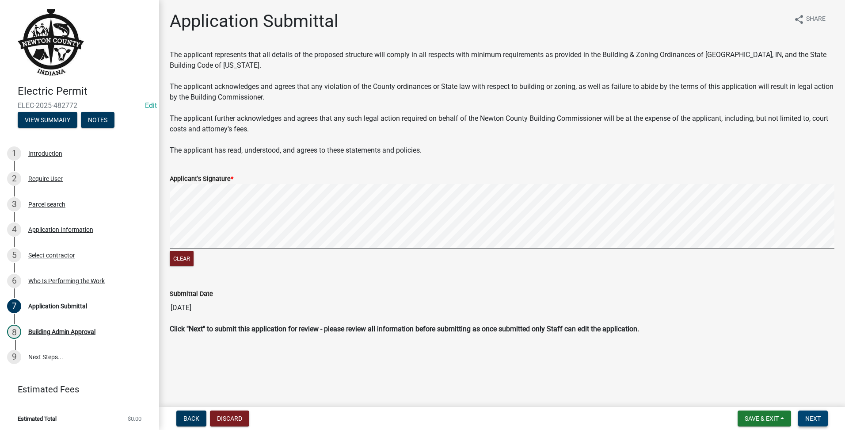
click at [815, 416] on span "Next" at bounding box center [812, 418] width 15 height 7
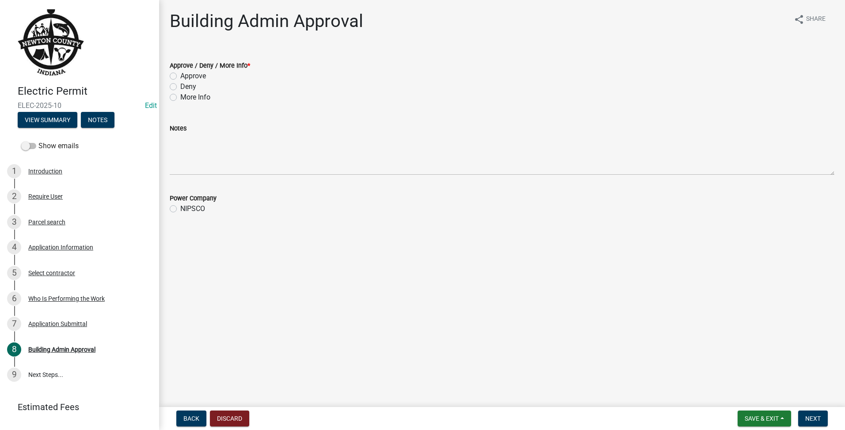
click at [180, 77] on label "Approve" at bounding box center [193, 76] width 26 height 11
click at [180, 76] on input "Approve" at bounding box center [183, 74] width 6 height 6
radio input "true"
click at [177, 208] on div "NIPSCO" at bounding box center [502, 208] width 665 height 11
click at [180, 207] on label "NIPSCO" at bounding box center [192, 208] width 25 height 11
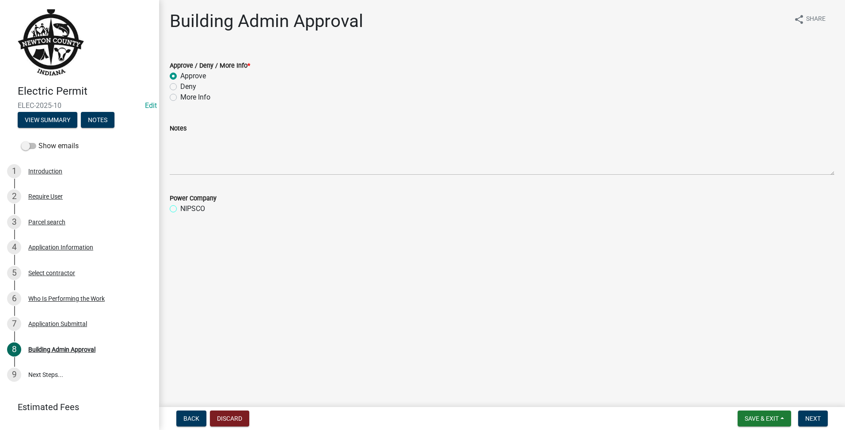
click at [180, 207] on input "NIPSCO" at bounding box center [183, 206] width 6 height 6
radio input "true"
click at [819, 418] on span "Next" at bounding box center [812, 418] width 15 height 7
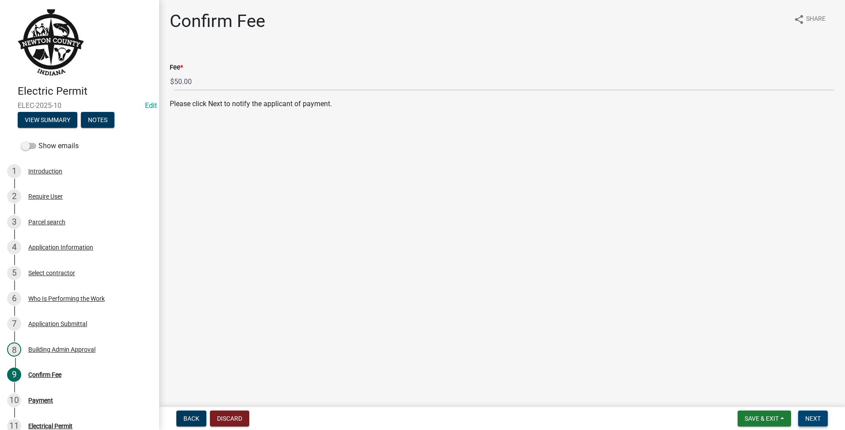
click at [816, 415] on span "Next" at bounding box center [812, 418] width 15 height 7
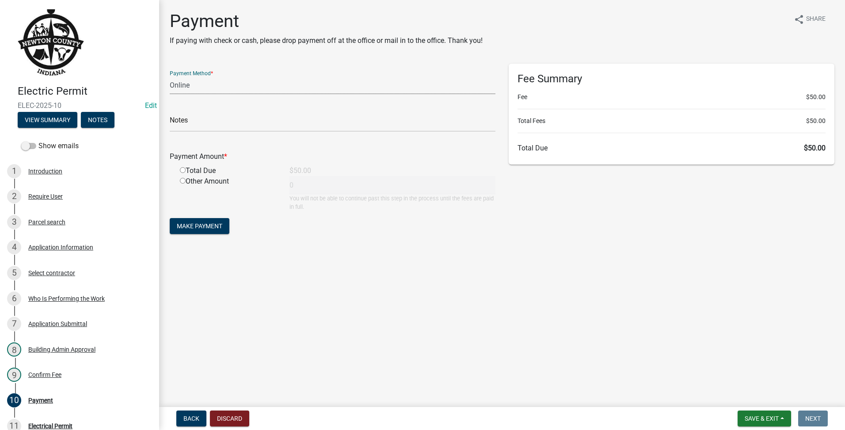
click at [249, 79] on select "Credit Card POS Check Cash Online" at bounding box center [333, 85] width 326 height 18
select select "2: 1"
click at [170, 76] on select "Credit Card POS Check Cash Online" at bounding box center [333, 85] width 326 height 18
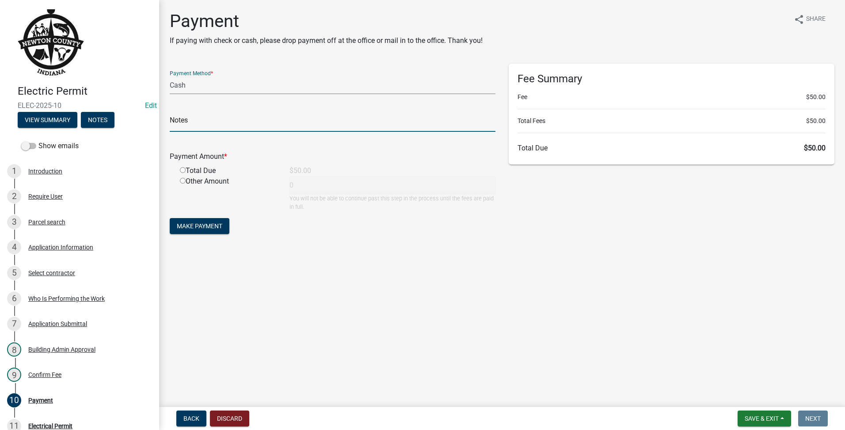
click at [189, 129] on input "text" at bounding box center [333, 123] width 326 height 18
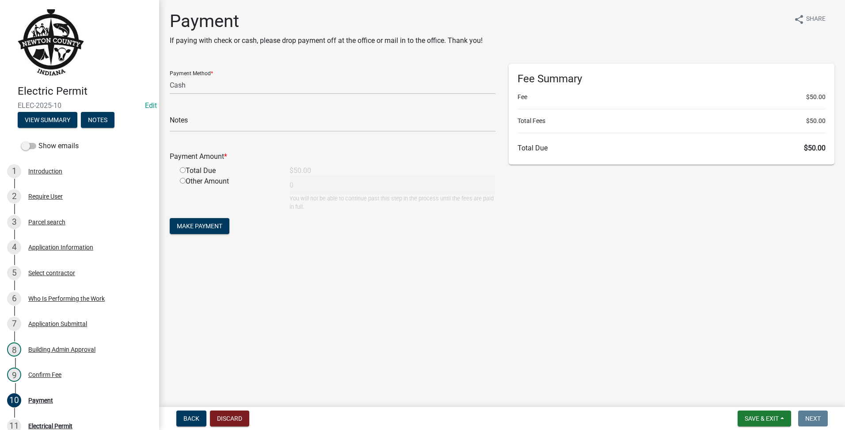
drag, startPoint x: 161, startPoint y: 165, endPoint x: 182, endPoint y: 173, distance: 21.8
click at [182, 173] on div "Payment If paying with check or cash, please drop payment off at the office or …" at bounding box center [502, 131] width 686 height 241
click at [182, 173] on div "Total Due" at bounding box center [228, 170] width 110 height 11
click at [182, 171] on input "radio" at bounding box center [183, 170] width 6 height 6
radio input "true"
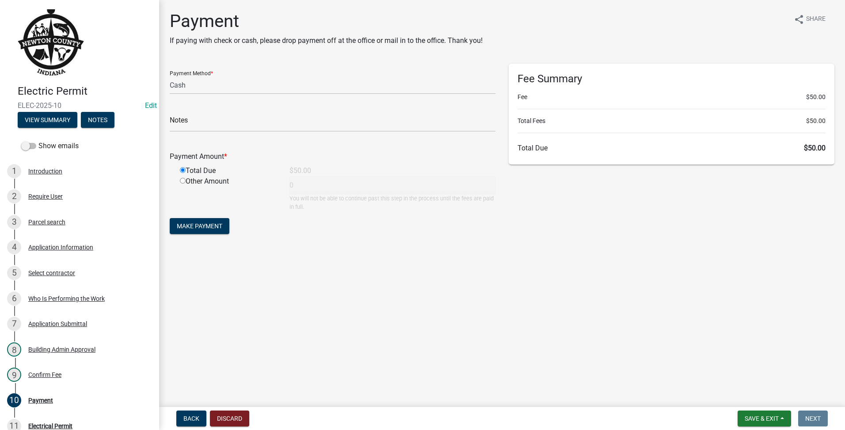
type input "50"
click at [185, 225] on span "Make Payment" at bounding box center [200, 225] width 46 height 7
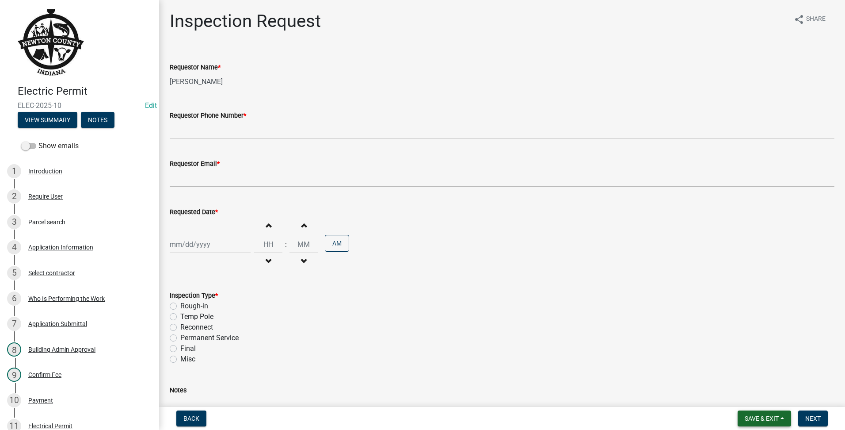
click at [761, 419] on span "Save & Exit" at bounding box center [762, 418] width 34 height 7
click at [760, 396] on button "Save & Exit" at bounding box center [755, 395] width 71 height 21
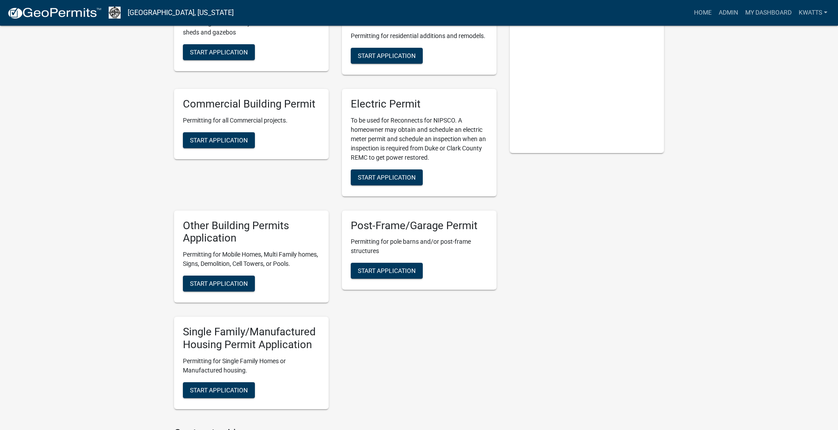
scroll to position [74, 0]
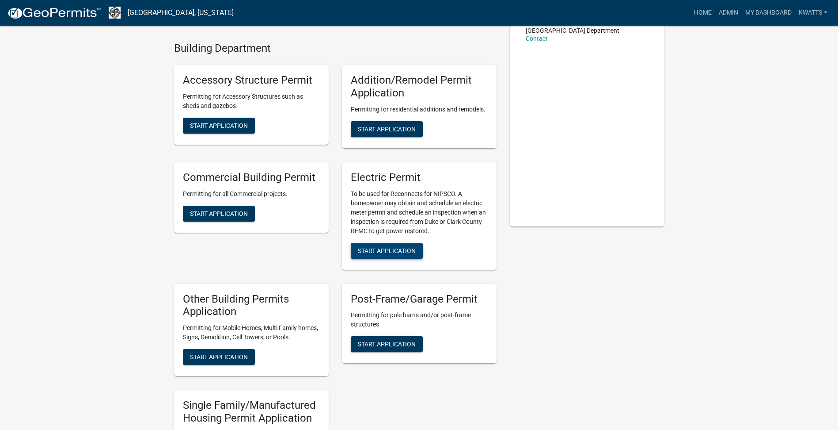
click at [396, 250] on span "Start Application" at bounding box center [387, 250] width 58 height 7
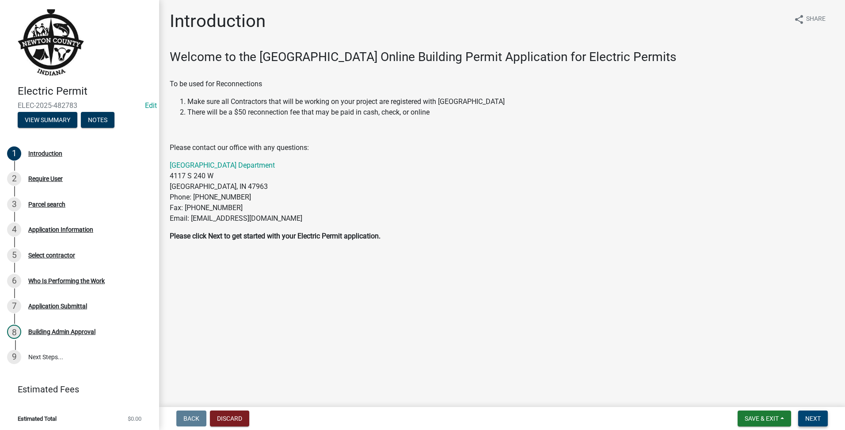
click at [805, 419] on button "Next" at bounding box center [813, 418] width 30 height 16
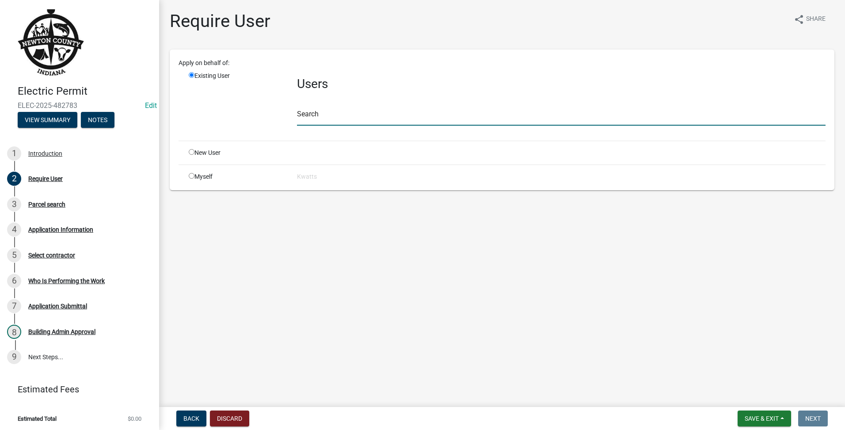
click at [343, 109] on input "text" at bounding box center [561, 116] width 529 height 18
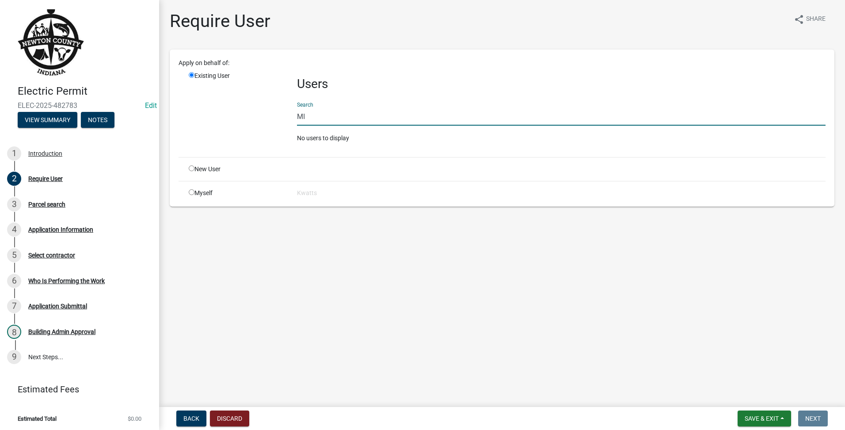
type input "M"
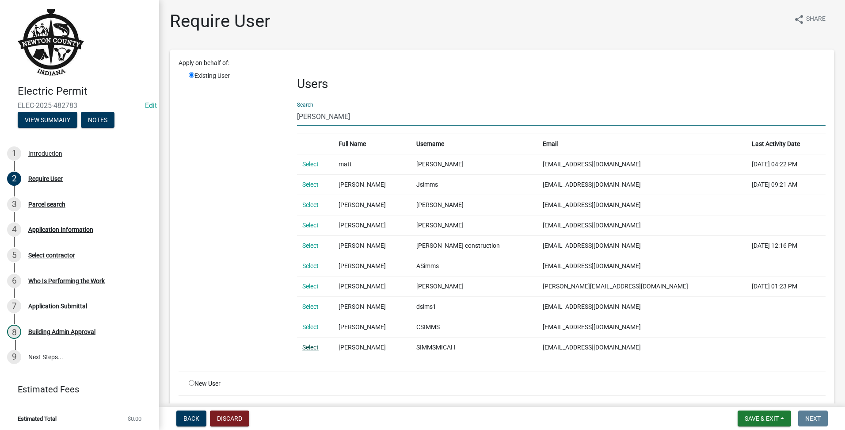
type input "[PERSON_NAME]"
click at [308, 350] on link "Select" at bounding box center [310, 346] width 16 height 7
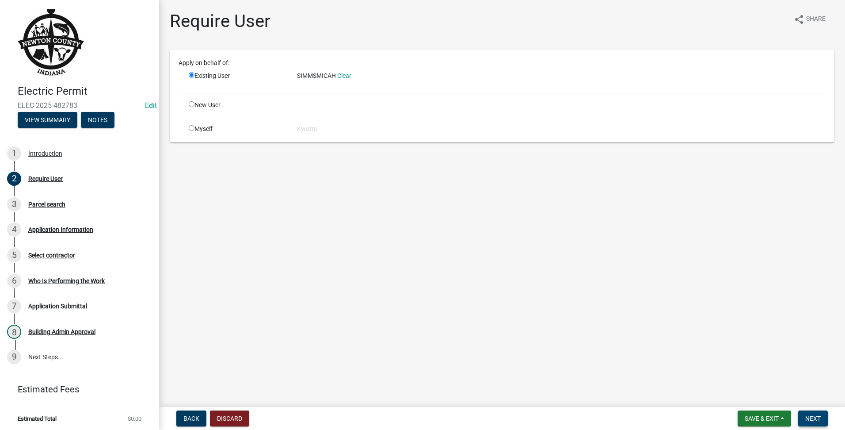
click at [809, 412] on button "Next" at bounding box center [813, 418] width 30 height 16
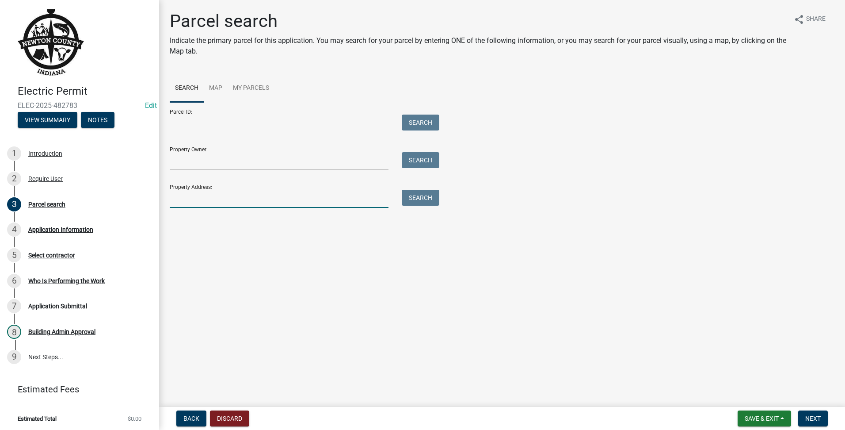
click at [206, 196] on input "Property Address:" at bounding box center [279, 199] width 219 height 18
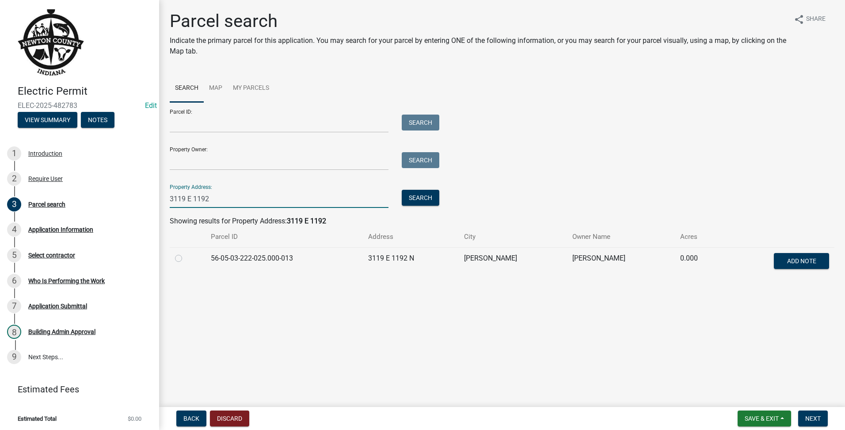
type input "3119 E 1192"
click at [186, 253] on label at bounding box center [186, 253] width 0 height 0
click at [186, 259] on input "radio" at bounding box center [189, 256] width 6 height 6
radio input "true"
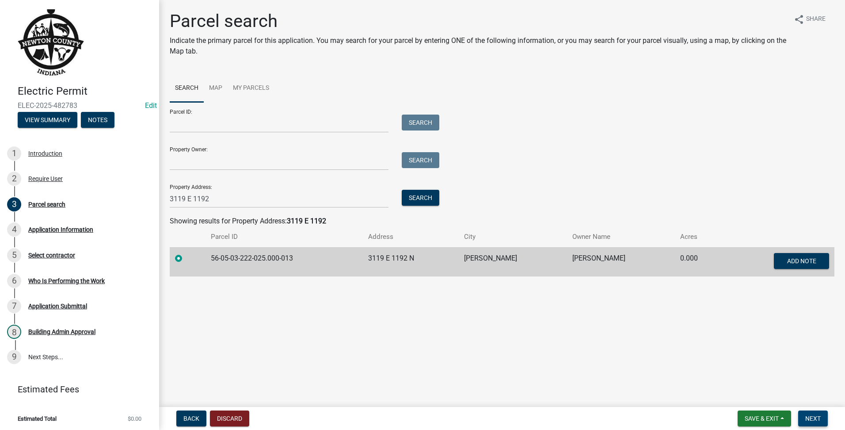
click at [815, 416] on span "Next" at bounding box center [812, 418] width 15 height 7
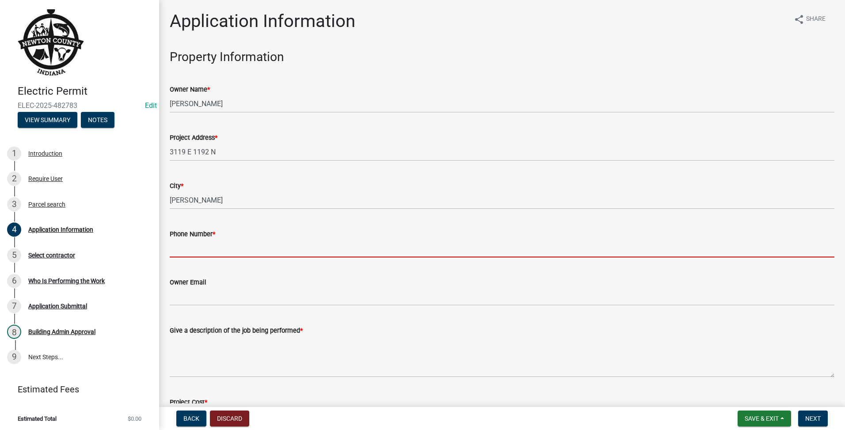
click at [203, 247] on input "Phone Number *" at bounding box center [502, 248] width 665 height 18
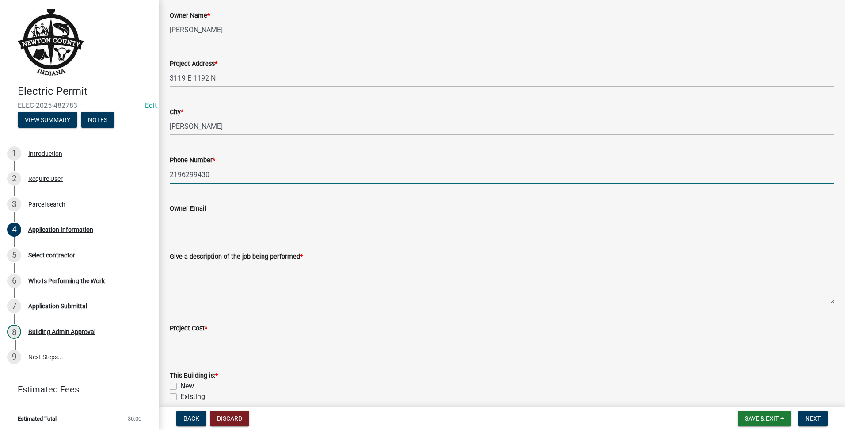
scroll to position [221, 0]
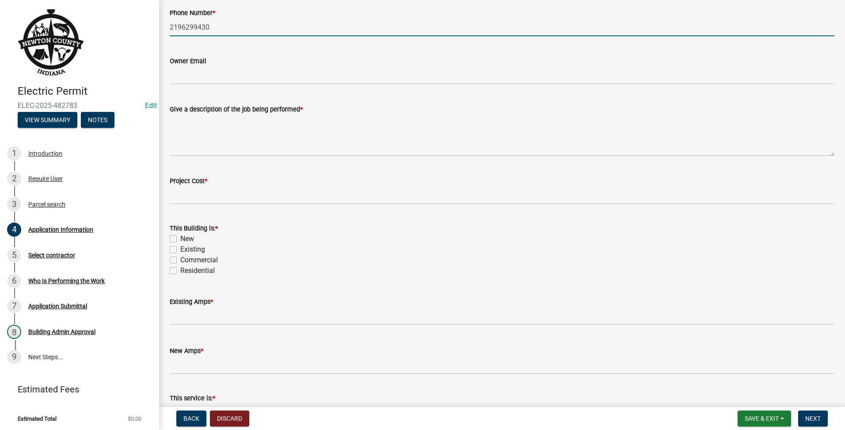
type input "2196299430"
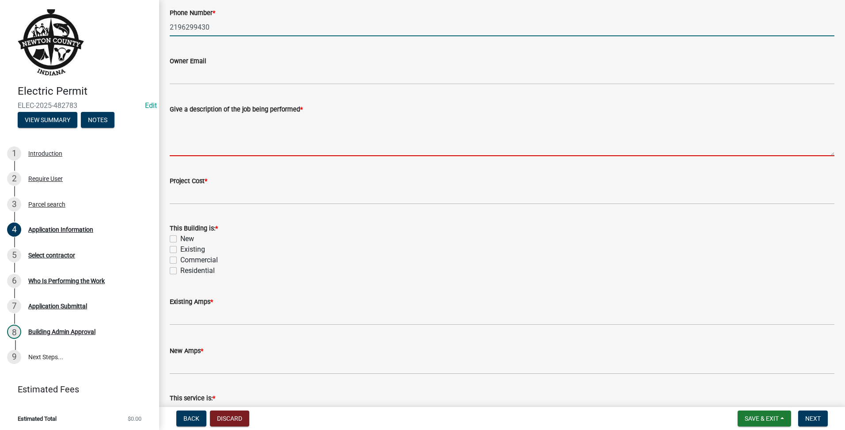
click at [253, 134] on textarea "Give a description of the job being performed *" at bounding box center [502, 135] width 665 height 42
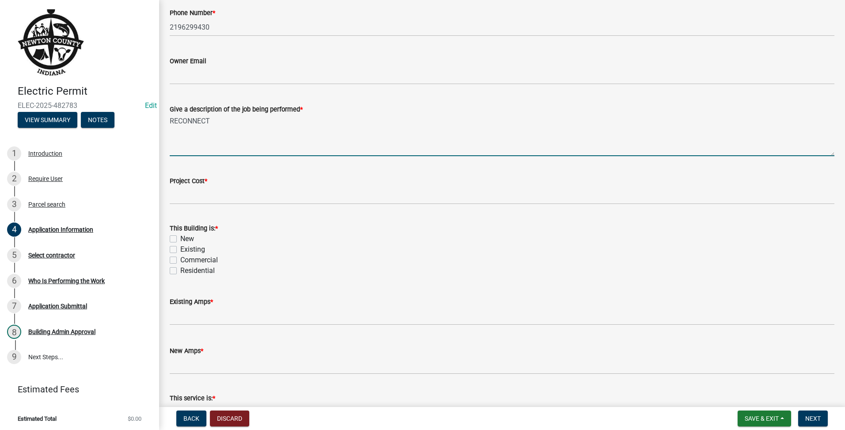
type textarea "RECONNECT"
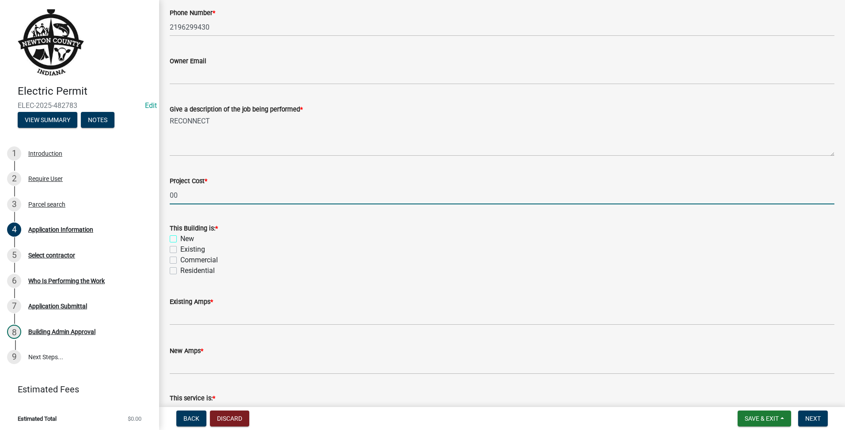
type input "0"
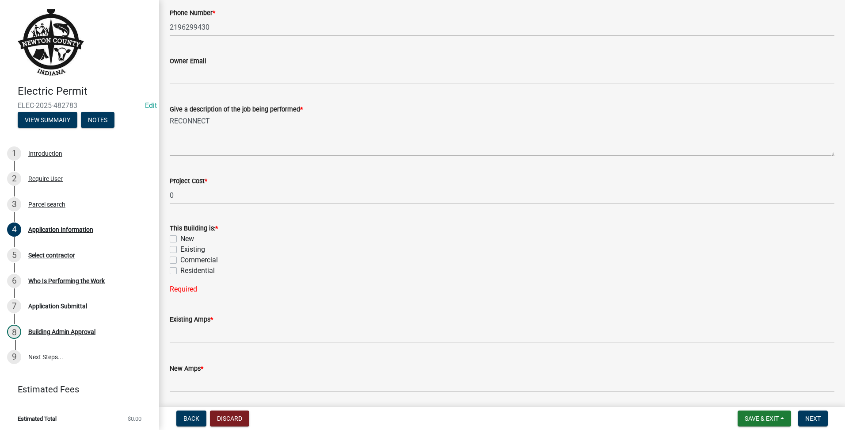
click at [177, 247] on div "Existing" at bounding box center [502, 249] width 665 height 11
click at [176, 249] on div "Existing" at bounding box center [502, 249] width 665 height 11
click at [180, 249] on label "Existing" at bounding box center [192, 249] width 25 height 11
click at [180, 249] on input "Existing" at bounding box center [183, 247] width 6 height 6
checkbox input "true"
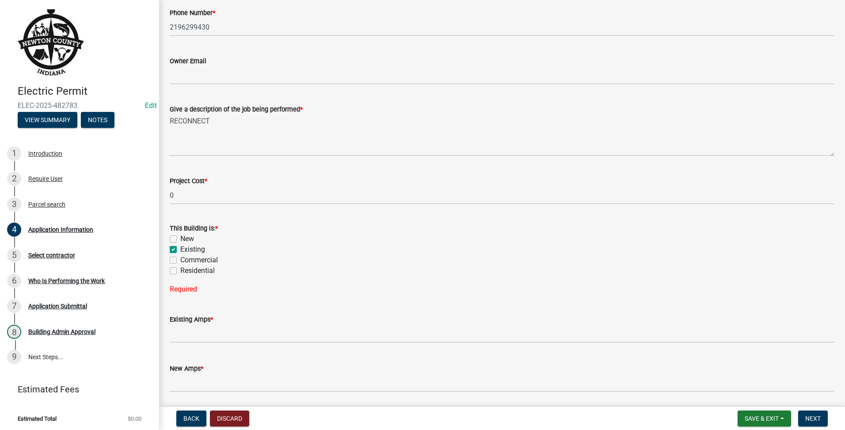
checkbox input "false"
checkbox input "true"
checkbox input "false"
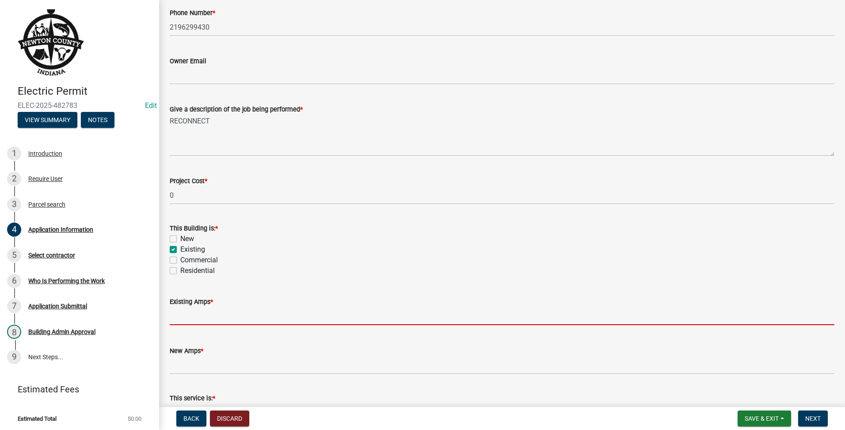
click at [183, 311] on input "text" at bounding box center [502, 316] width 665 height 18
type input "100"
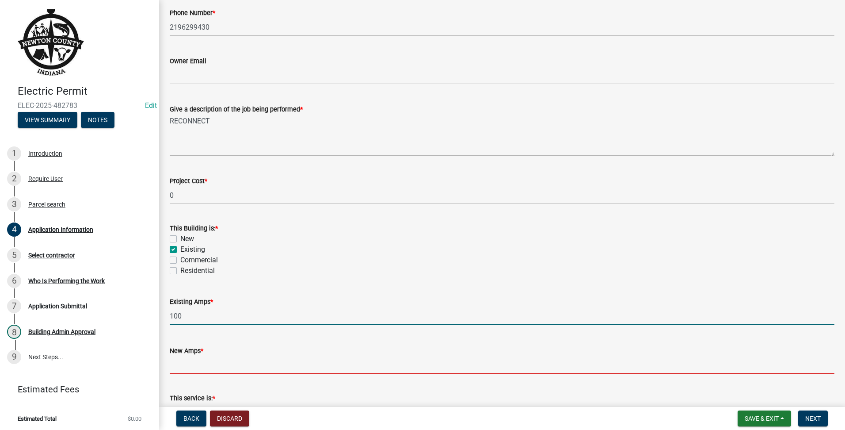
type input "100"
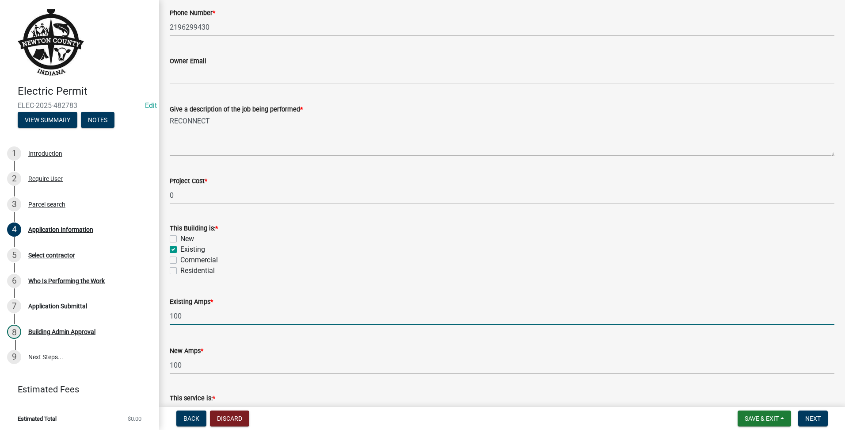
click at [370, 270] on div "Residential" at bounding box center [502, 270] width 665 height 11
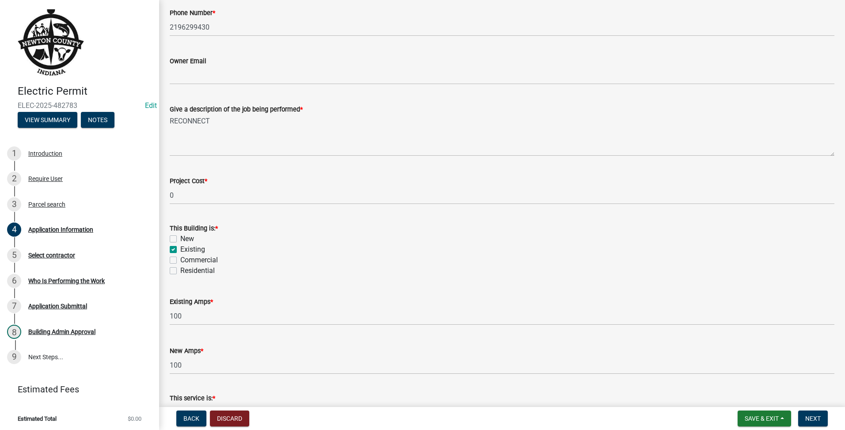
scroll to position [368, 0]
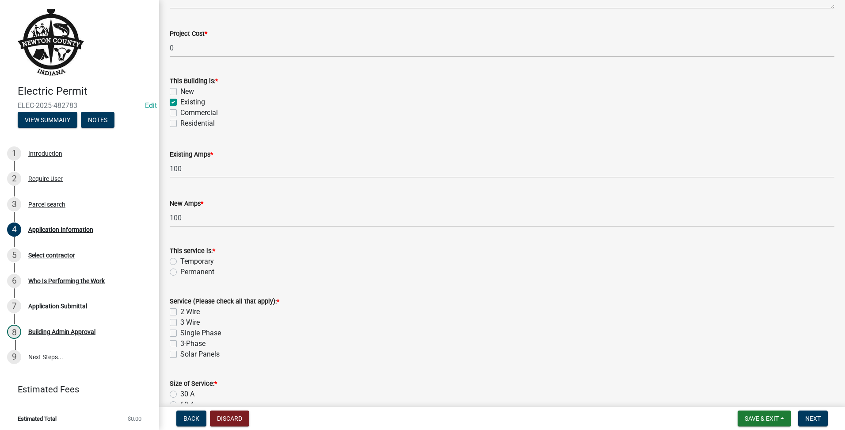
click at [173, 265] on div "Temporary" at bounding box center [502, 261] width 665 height 11
click at [180, 257] on label "Temporary" at bounding box center [197, 261] width 34 height 11
click at [180, 257] on input "Temporary" at bounding box center [183, 259] width 6 height 6
radio input "true"
click at [180, 313] on label "2 Wire" at bounding box center [189, 311] width 19 height 11
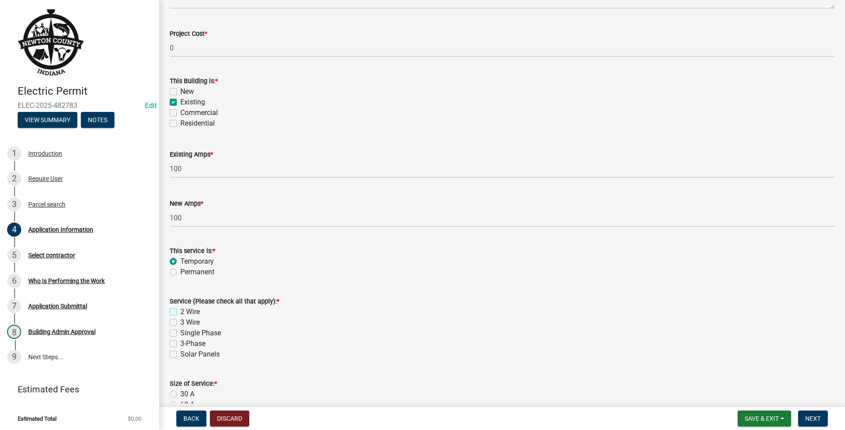
click at [180, 312] on input "2 Wire" at bounding box center [183, 309] width 6 height 6
checkbox input "true"
checkbox input "false"
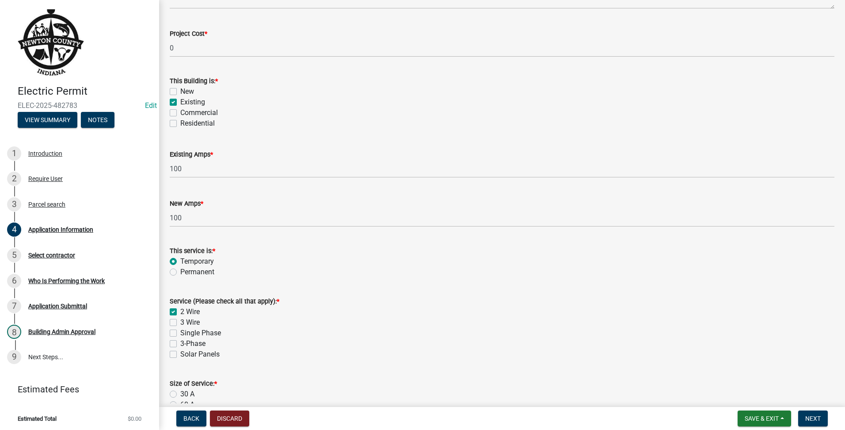
checkbox input "false"
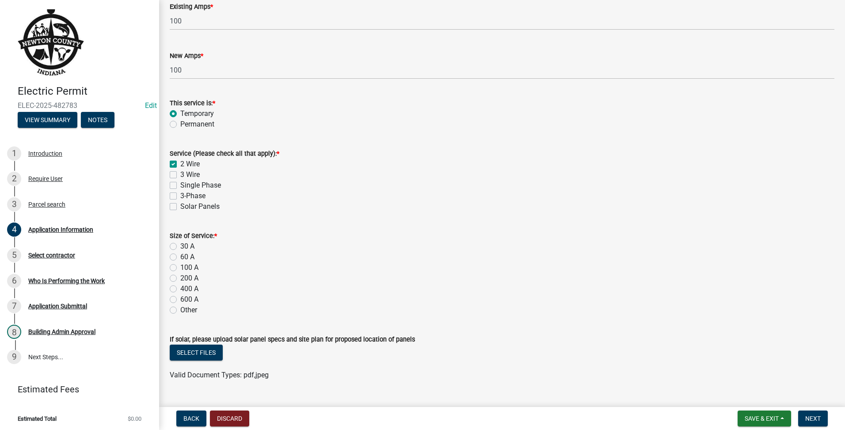
click at [180, 269] on label "100 A" at bounding box center [189, 267] width 18 height 11
click at [180, 268] on input "100 A" at bounding box center [183, 265] width 6 height 6
radio input "true"
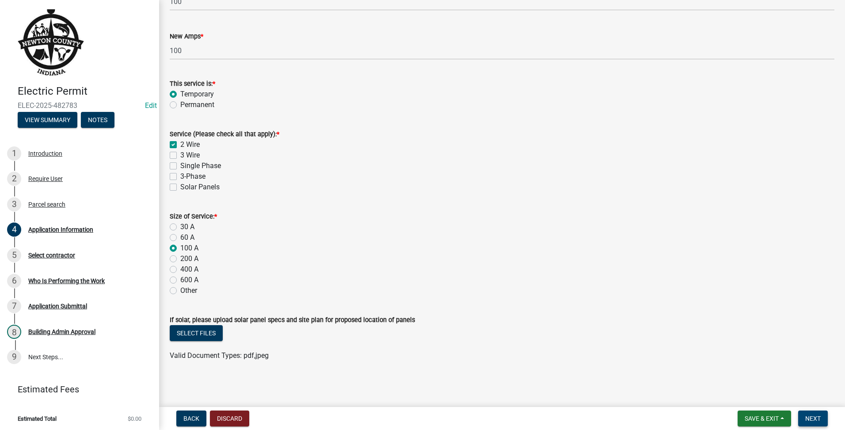
click at [818, 415] on span "Next" at bounding box center [812, 418] width 15 height 7
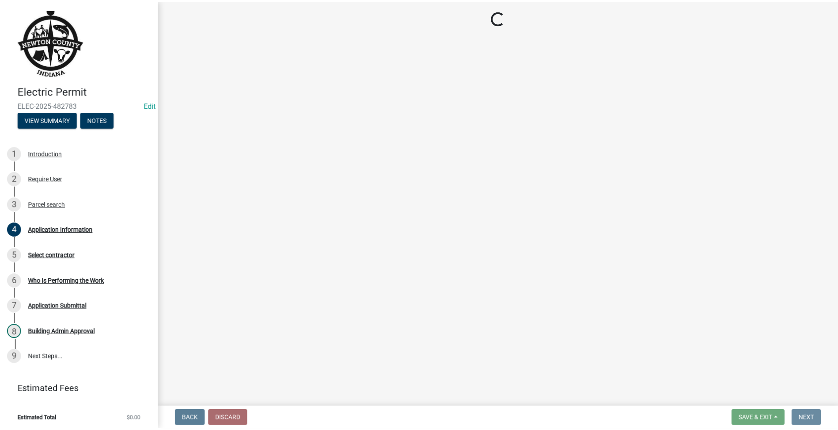
scroll to position [0, 0]
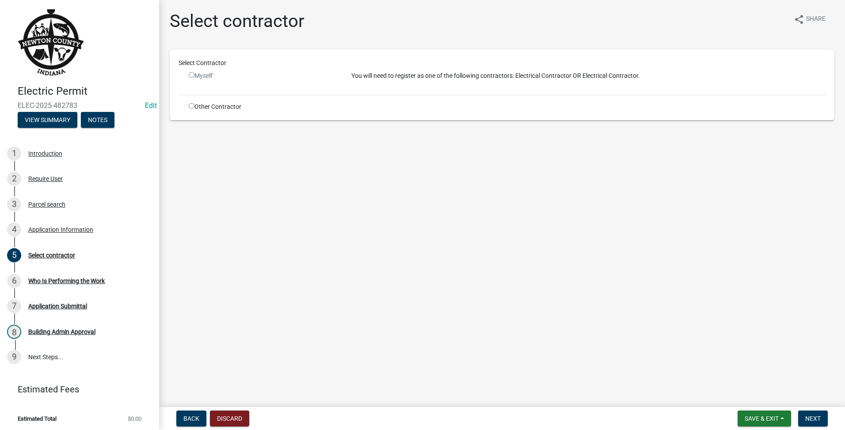
click at [194, 100] on div "Select Contractor Myself You will need to register as one of the following cont…" at bounding box center [502, 84] width 647 height 53
click at [193, 107] on input "radio" at bounding box center [192, 106] width 6 height 6
radio input "true"
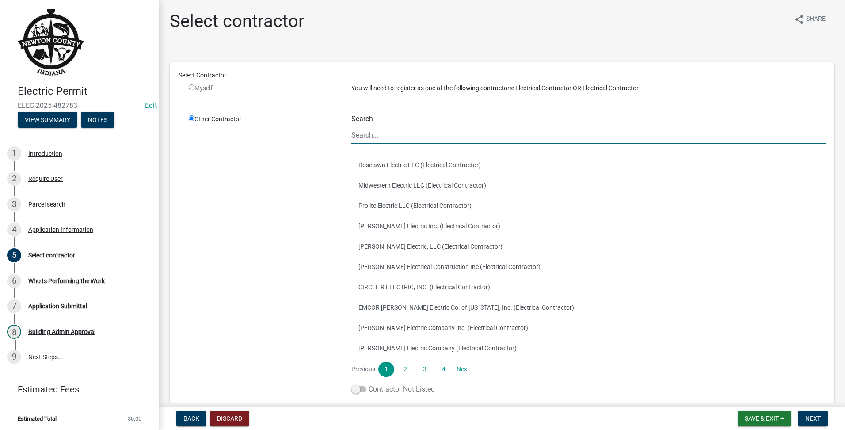
click at [354, 390] on span at bounding box center [358, 389] width 15 height 6
click at [369, 384] on input "Contractor Not Listed" at bounding box center [369, 384] width 0 height 0
click at [810, 420] on span "Next" at bounding box center [812, 418] width 15 height 7
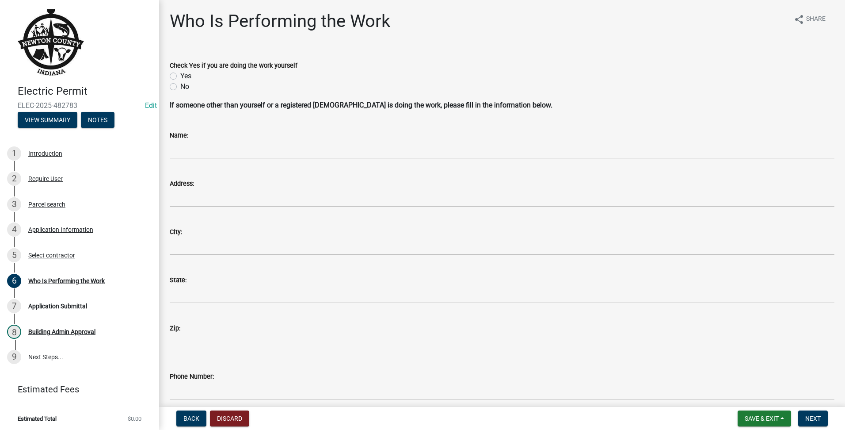
click at [177, 78] on div "Yes" at bounding box center [502, 76] width 665 height 11
click at [180, 77] on label "Yes" at bounding box center [185, 76] width 11 height 11
click at [180, 76] on input "Yes" at bounding box center [183, 74] width 6 height 6
radio input "true"
click at [807, 420] on span "Next" at bounding box center [812, 418] width 15 height 7
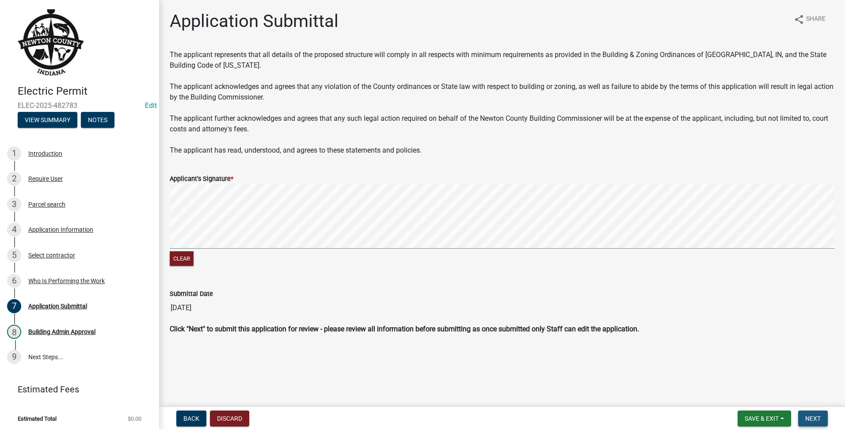
click at [803, 415] on button "Next" at bounding box center [813, 418] width 30 height 16
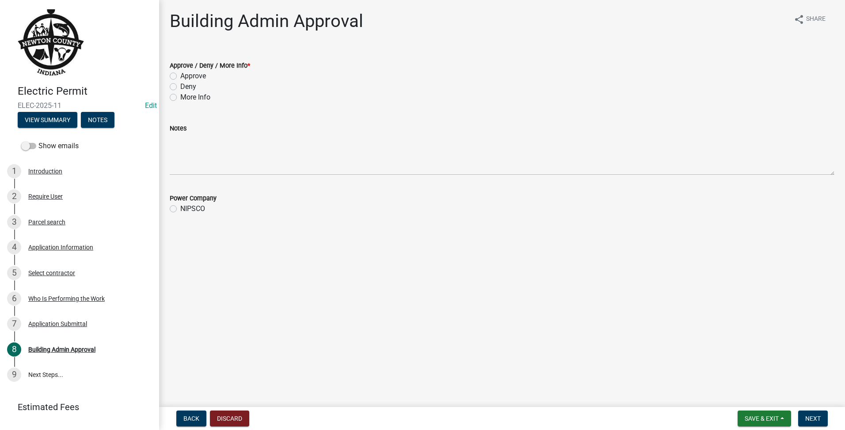
click at [179, 74] on div "Approve" at bounding box center [502, 76] width 665 height 11
click at [180, 205] on label "NIPSCO" at bounding box center [192, 208] width 25 height 11
click at [180, 205] on input "NIPSCO" at bounding box center [183, 206] width 6 height 6
radio input "true"
click at [169, 75] on div "Approve / Deny / More Info * Approve Deny More Info" at bounding box center [502, 75] width 678 height 53
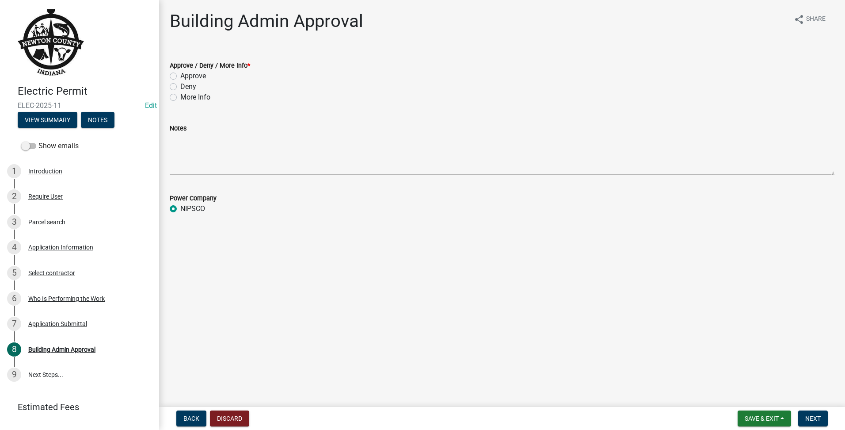
click at [180, 75] on label "Approve" at bounding box center [193, 76] width 26 height 11
click at [180, 75] on input "Approve" at bounding box center [183, 74] width 6 height 6
radio input "true"
click at [817, 411] on button "Next" at bounding box center [813, 418] width 30 height 16
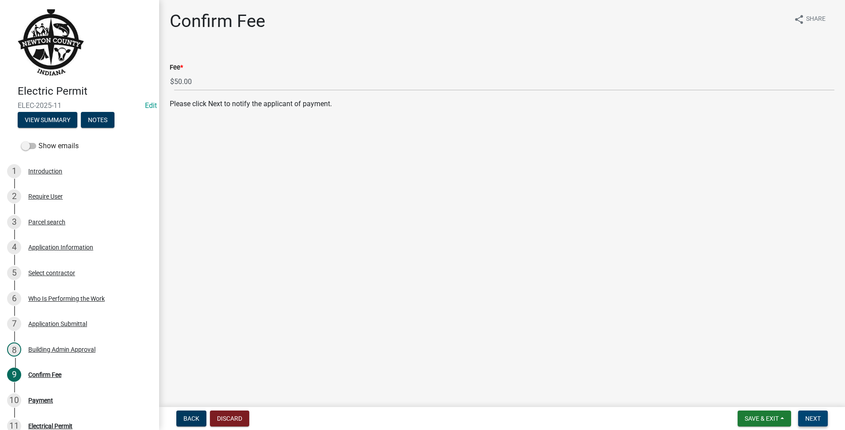
click at [814, 422] on button "Next" at bounding box center [813, 418] width 30 height 16
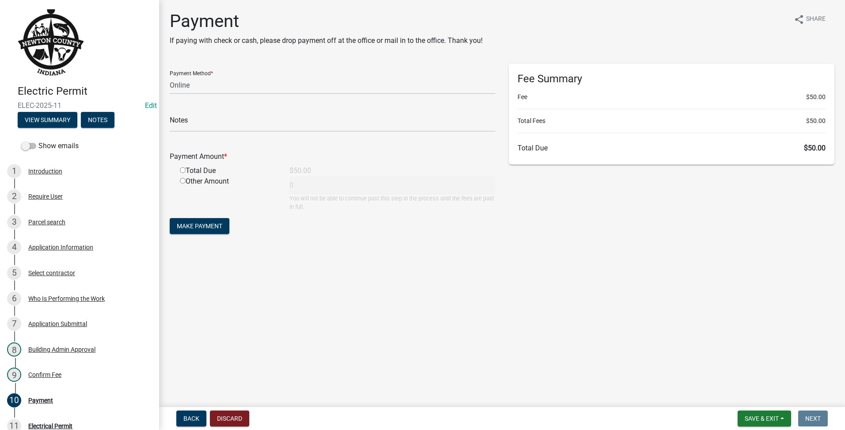
drag, startPoint x: 190, startPoint y: 52, endPoint x: 176, endPoint y: 79, distance: 30.1
click at [189, 53] on div "Payment If paying with check or cash, please drop payment off at the office or …" at bounding box center [326, 32] width 313 height 42
click at [179, 89] on select "Credit Card POS Check Cash Online" at bounding box center [333, 85] width 326 height 18
select select "2: 1"
click at [170, 76] on select "Credit Card POS Check Cash Online" at bounding box center [333, 85] width 326 height 18
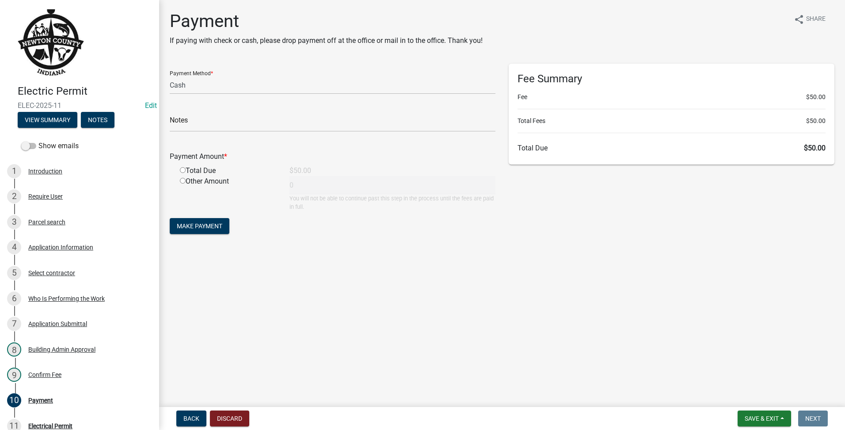
click at [183, 171] on input "radio" at bounding box center [183, 170] width 6 height 6
radio input "true"
type input "50"
click at [184, 218] on button "Make Payment" at bounding box center [200, 226] width 60 height 16
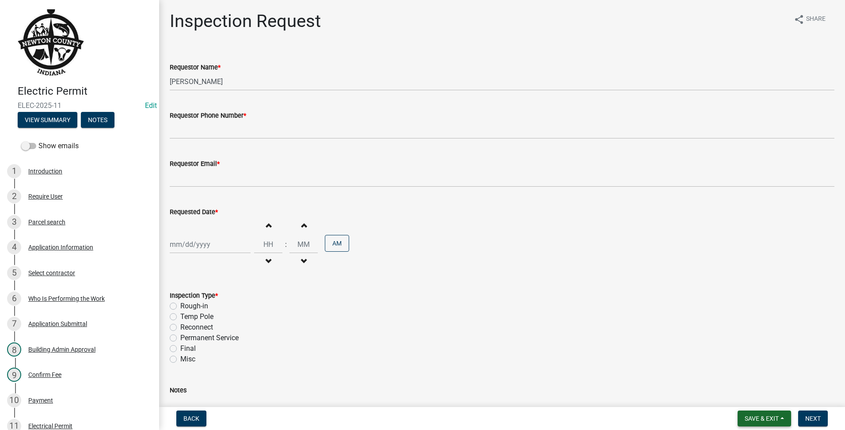
click at [774, 425] on button "Save & Exit" at bounding box center [764, 418] width 53 height 16
click at [771, 392] on button "Save & Exit" at bounding box center [755, 395] width 71 height 21
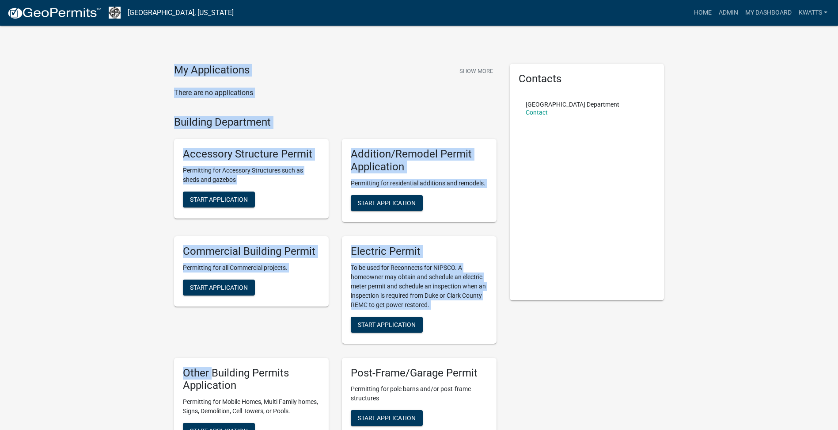
drag, startPoint x: 60, startPoint y: 74, endPoint x: 210, endPoint y: 358, distance: 321.5
drag, startPoint x: 210, startPoint y: 358, endPoint x: 24, endPoint y: 150, distance: 278.6
